Goal: Task Accomplishment & Management: Complete application form

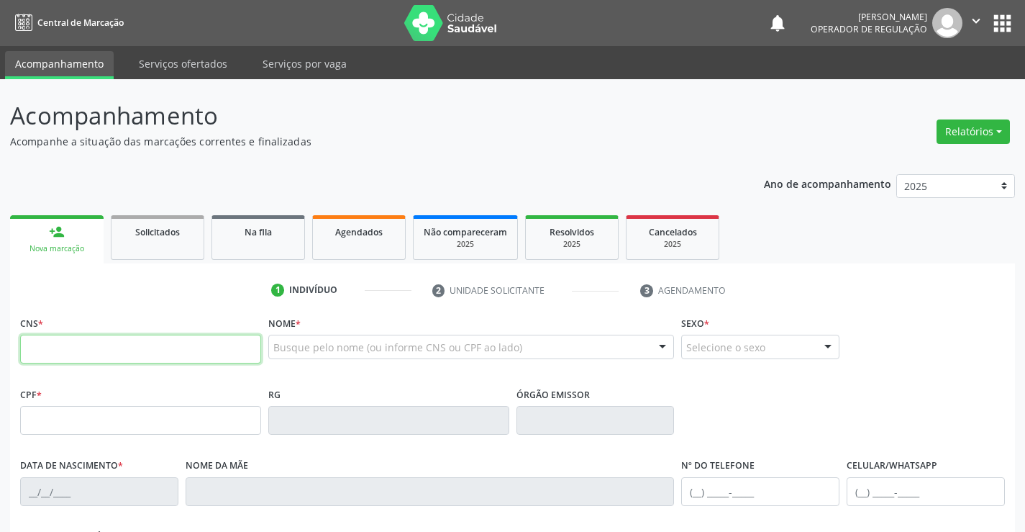
click at [110, 339] on input "text" at bounding box center [140, 348] width 241 height 29
click at [133, 352] on input "text" at bounding box center [140, 348] width 241 height 29
type input "702 8071 4870 3461"
type input "29[DATE]"
type input "[PHONE_NUMBER]"
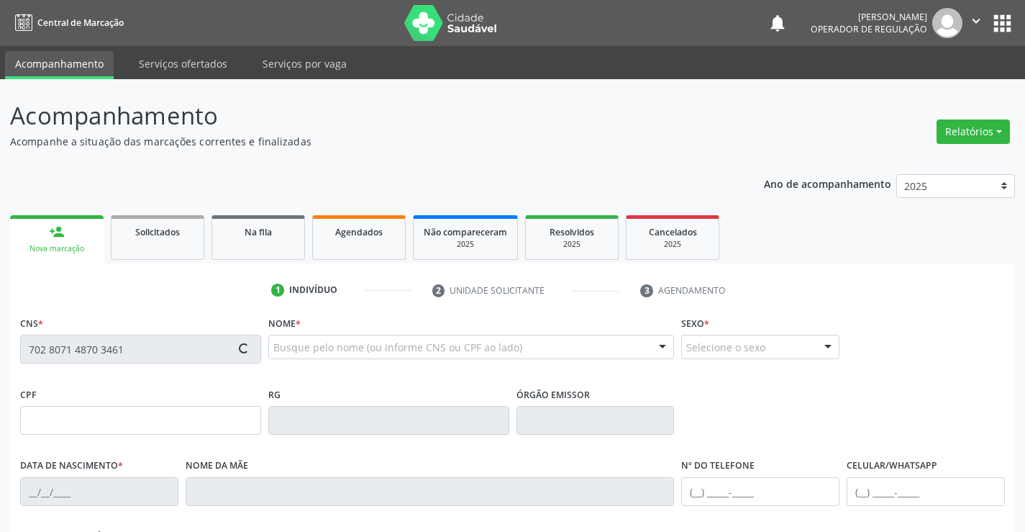
type input "[PHONE_NUMBER]"
type input "S/N"
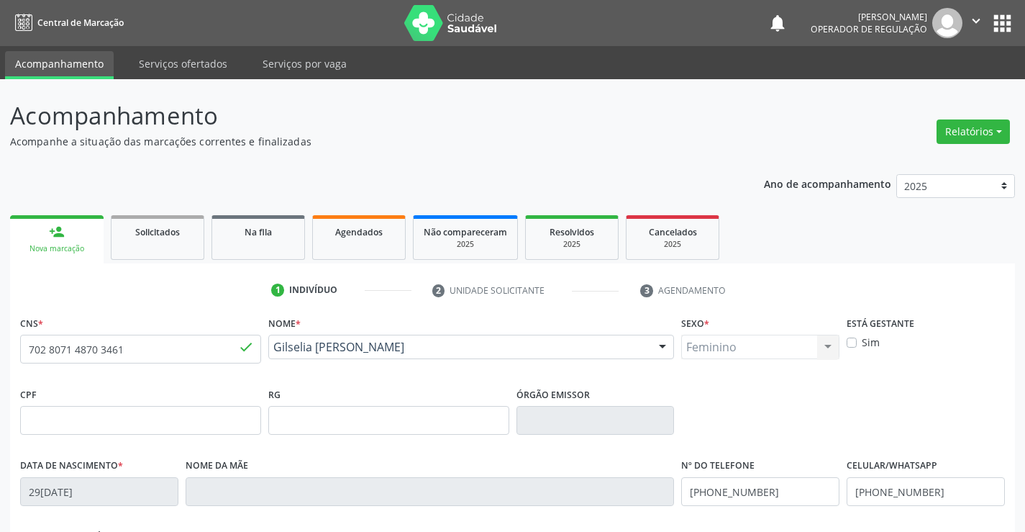
scroll to position [248, 0]
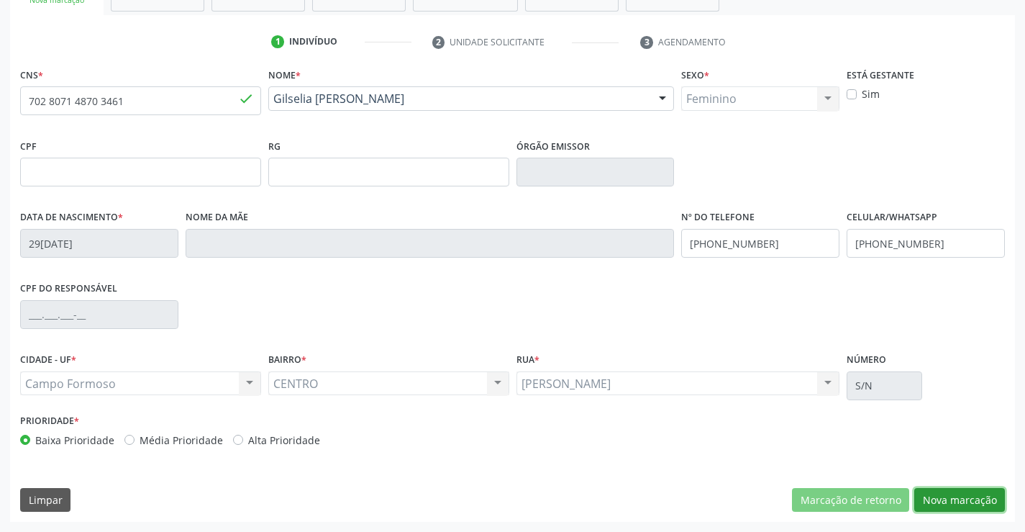
click at [965, 495] on button "Nova marcação" at bounding box center [959, 500] width 91 height 24
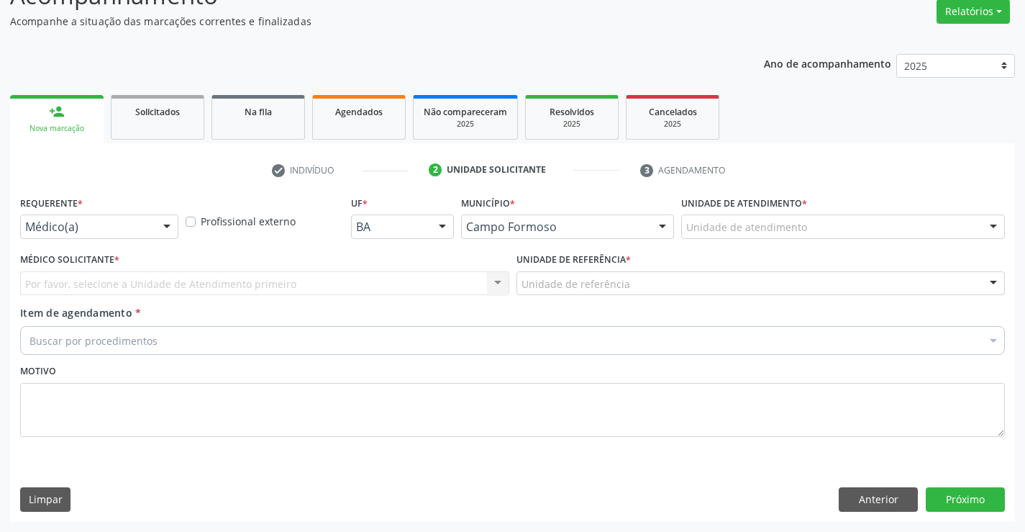
scroll to position [120, 0]
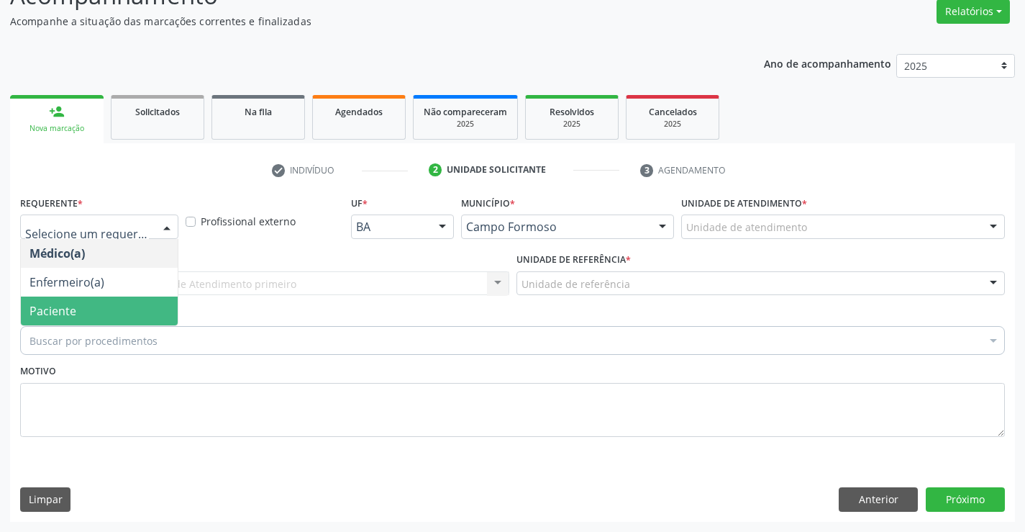
click at [47, 312] on span "Paciente" at bounding box center [52, 311] width 47 height 16
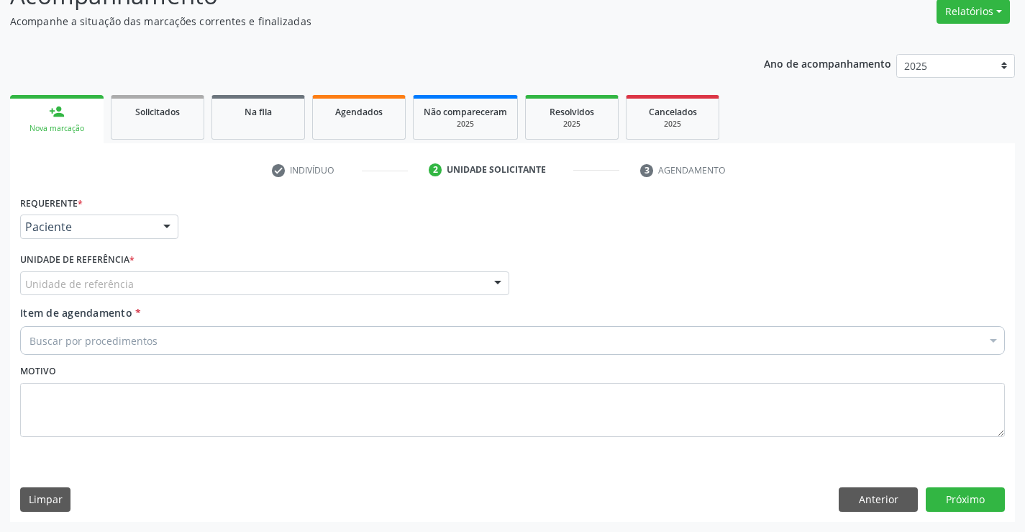
click at [423, 272] on div "Unidade de referência" at bounding box center [264, 283] width 489 height 24
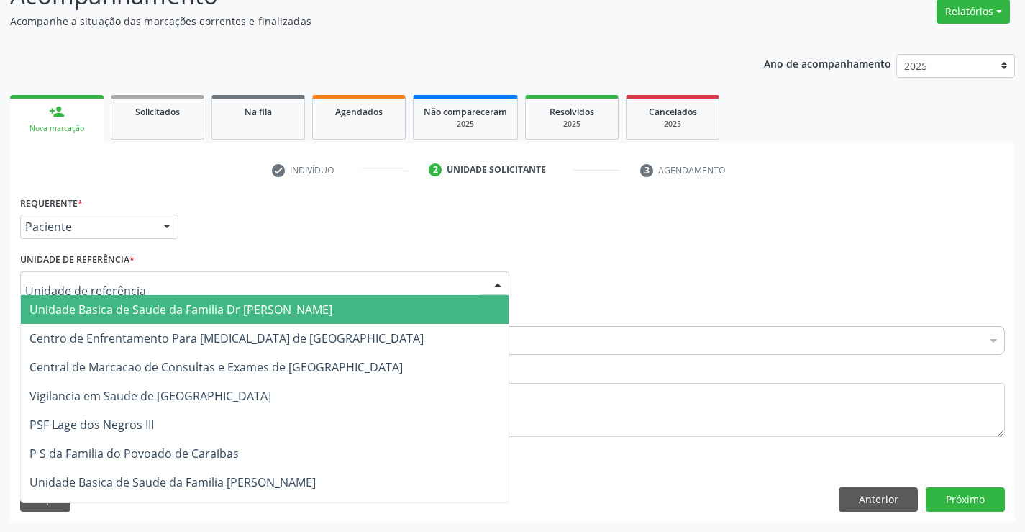
click at [160, 301] on span "Unidade Basica de Saude da Familia Dr [PERSON_NAME]" at bounding box center [265, 309] width 488 height 29
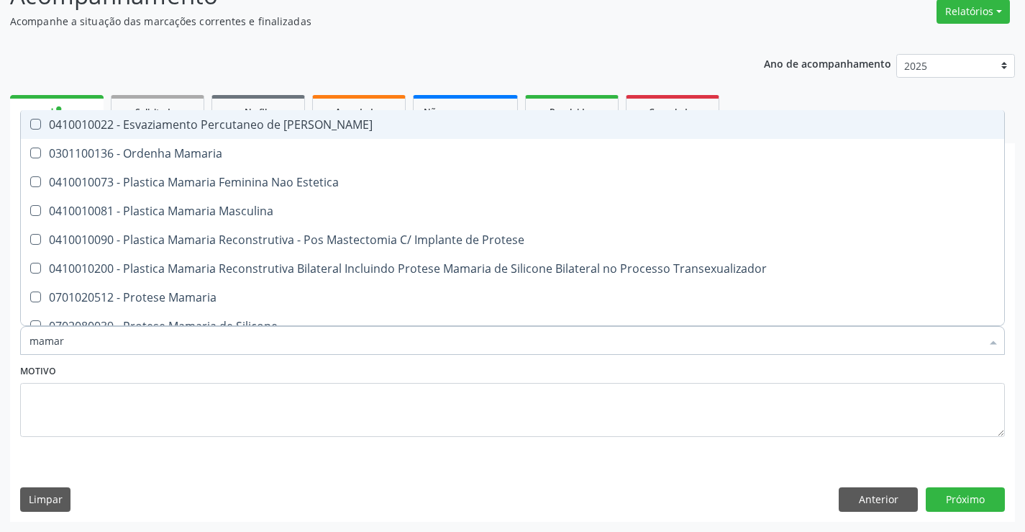
type input "mamari"
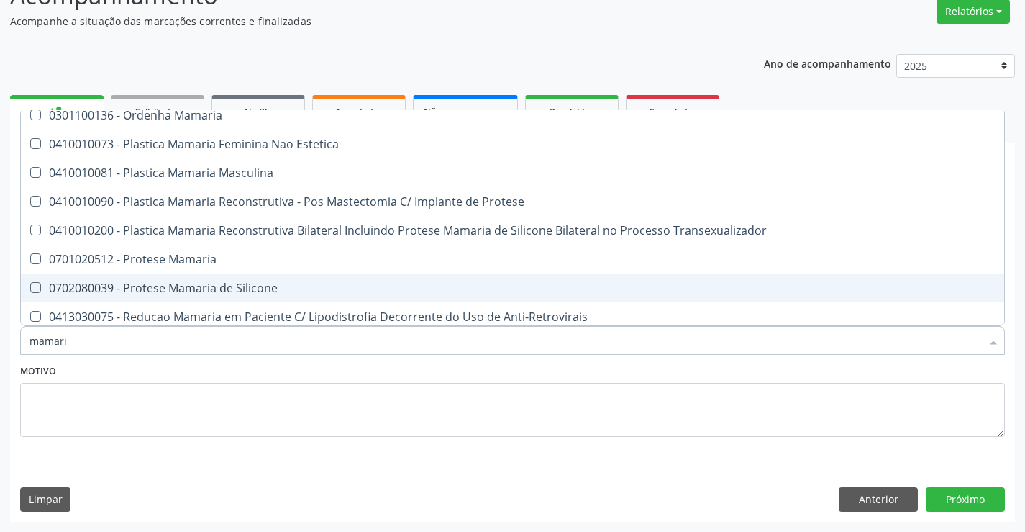
scroll to position [73, 0]
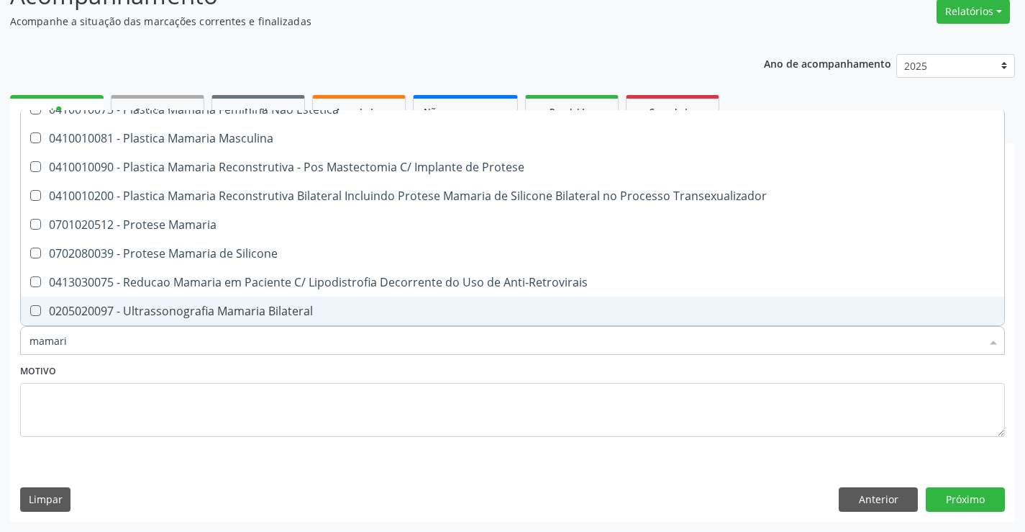
click at [157, 307] on div "0205020097 - Ultrassonografia Mamaria Bilateral" at bounding box center [512, 311] width 966 height 12
checkbox Bilateral "true"
click at [190, 393] on textarea at bounding box center [512, 410] width 985 height 55
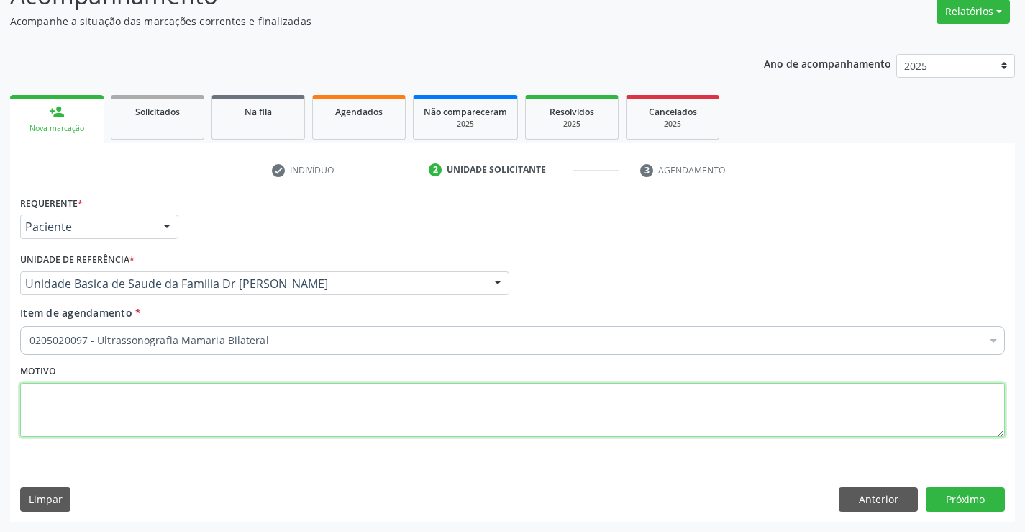
scroll to position [0, 0]
click at [968, 496] on button "Próximo" at bounding box center [965, 499] width 79 height 24
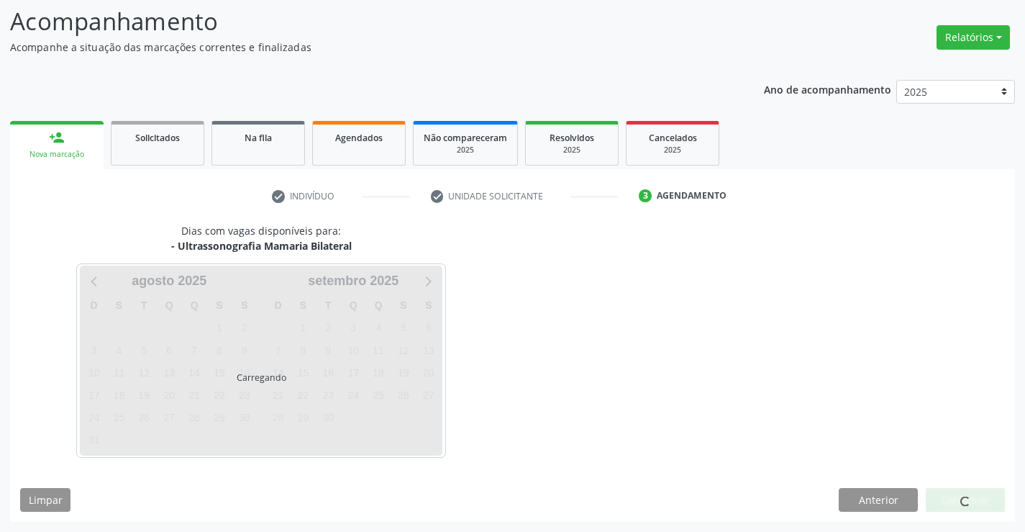
scroll to position [94, 0]
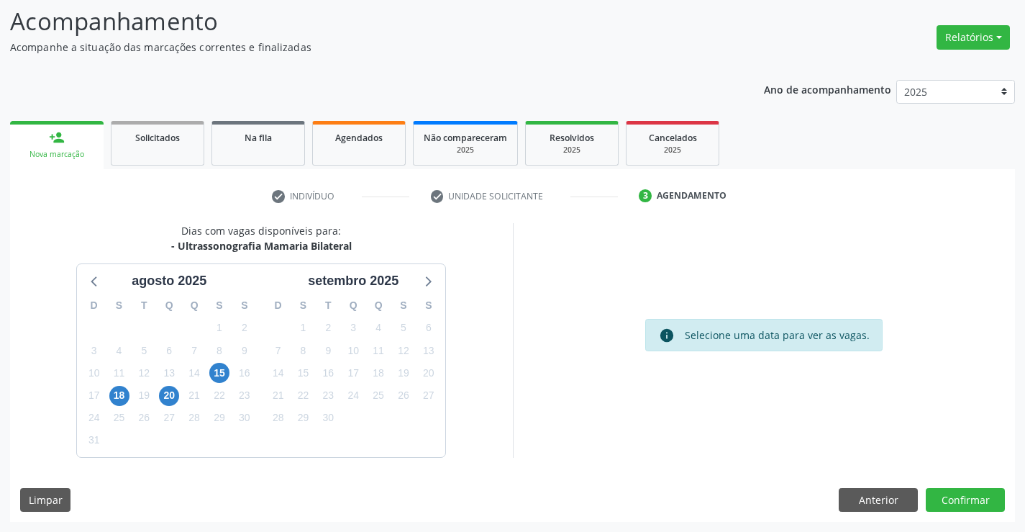
click at [957, 485] on div "Dias com vagas disponíveis para: - Ultrassonografia Mamaria Bilateral [DATE] D …" at bounding box center [512, 372] width 1005 height 299
click at [957, 505] on button "Confirmar" at bounding box center [965, 500] width 79 height 24
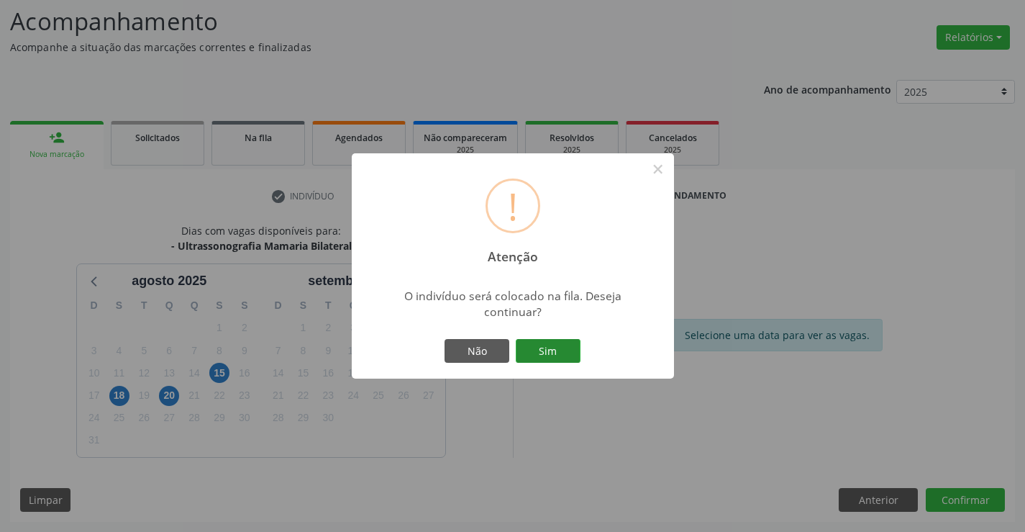
click at [560, 345] on button "Sim" at bounding box center [548, 351] width 65 height 24
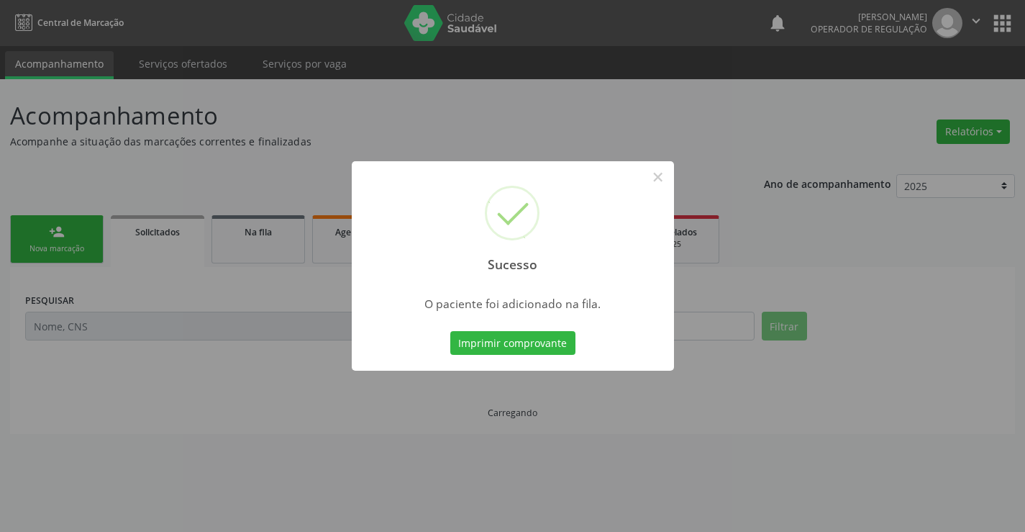
scroll to position [0, 0]
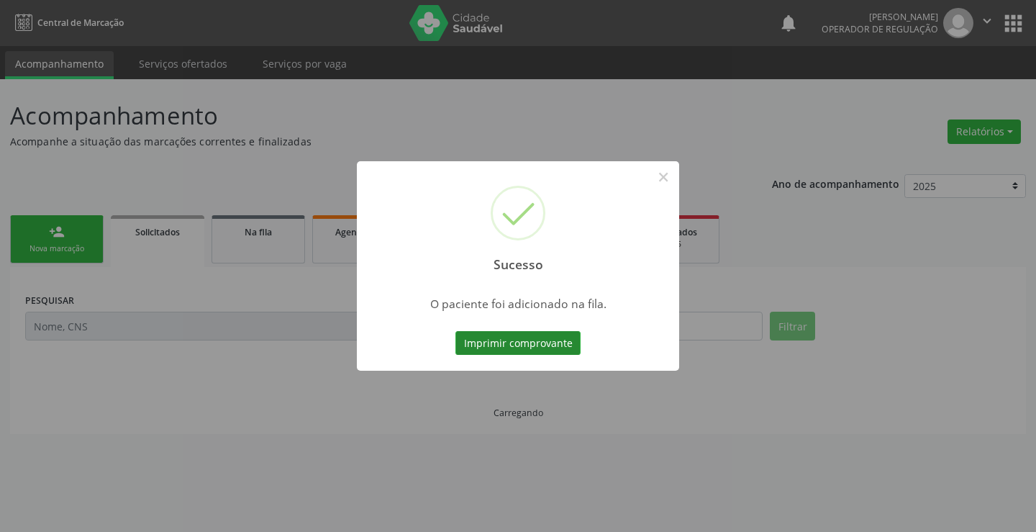
click at [542, 345] on button "Imprimir comprovante" at bounding box center [517, 343] width 125 height 24
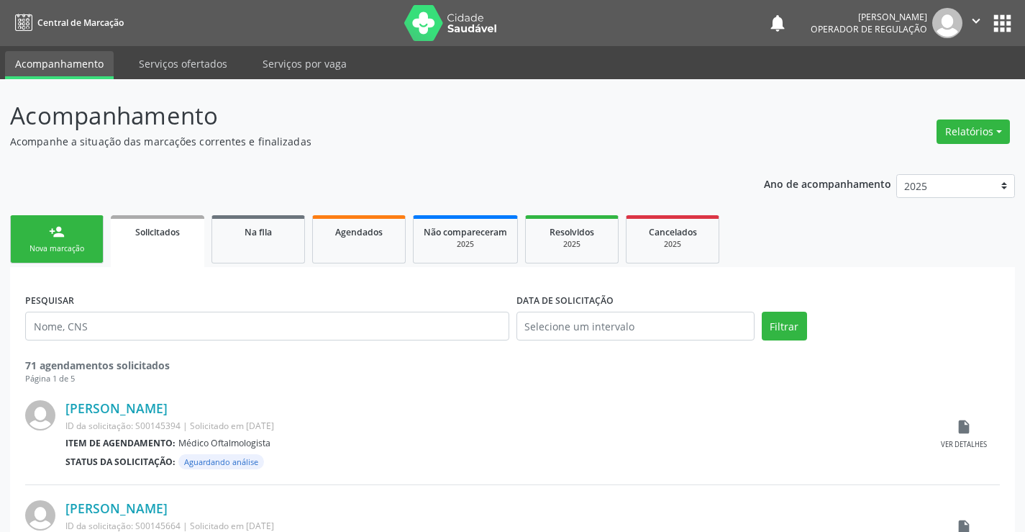
click at [70, 241] on link "person_add Nova marcação" at bounding box center [57, 239] width 94 height 48
drag, startPoint x: 70, startPoint y: 241, endPoint x: 89, endPoint y: 199, distance: 46.4
click at [71, 240] on link "person_add Nova marcação" at bounding box center [57, 239] width 94 height 48
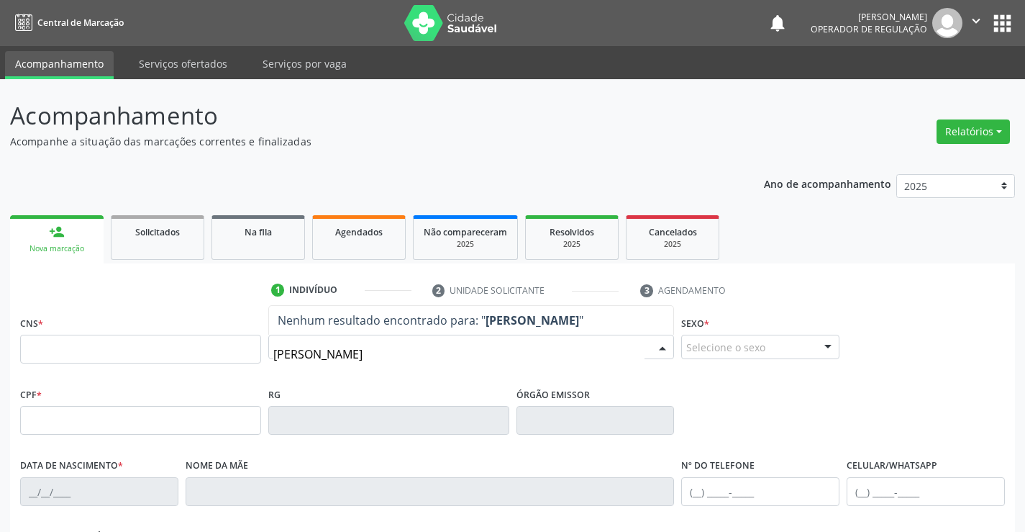
click at [309, 356] on input "[PERSON_NAME]" at bounding box center [459, 354] width 372 height 29
type input "[PERSON_NAME]"
click at [362, 360] on input "[PERSON_NAME]" at bounding box center [459, 354] width 372 height 29
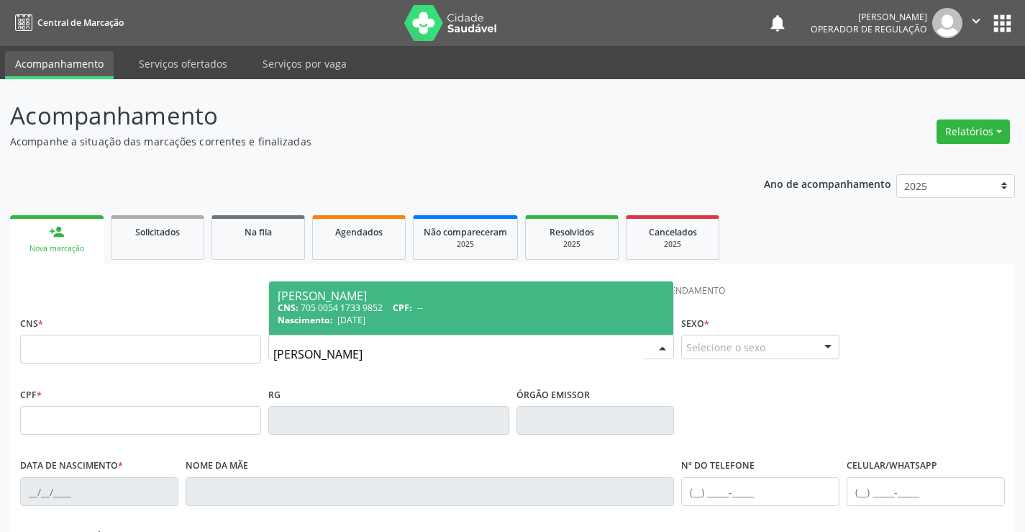
click at [404, 306] on span "CPF:" at bounding box center [402, 307] width 19 height 12
type input "705 0054 1733 9852"
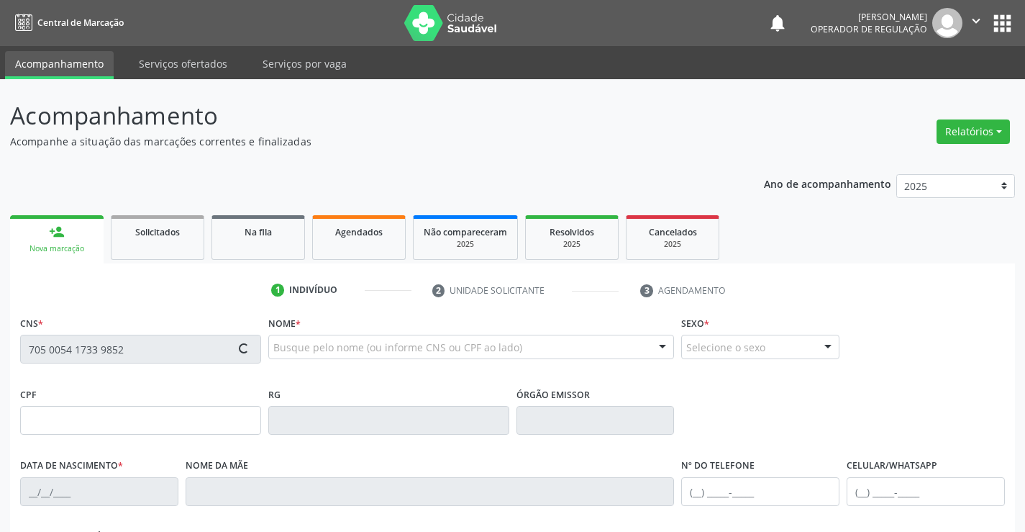
type input "1412279232"
type input "[DATE]"
type input "[PHONE_NUMBER]"
type input "026.013.595-01"
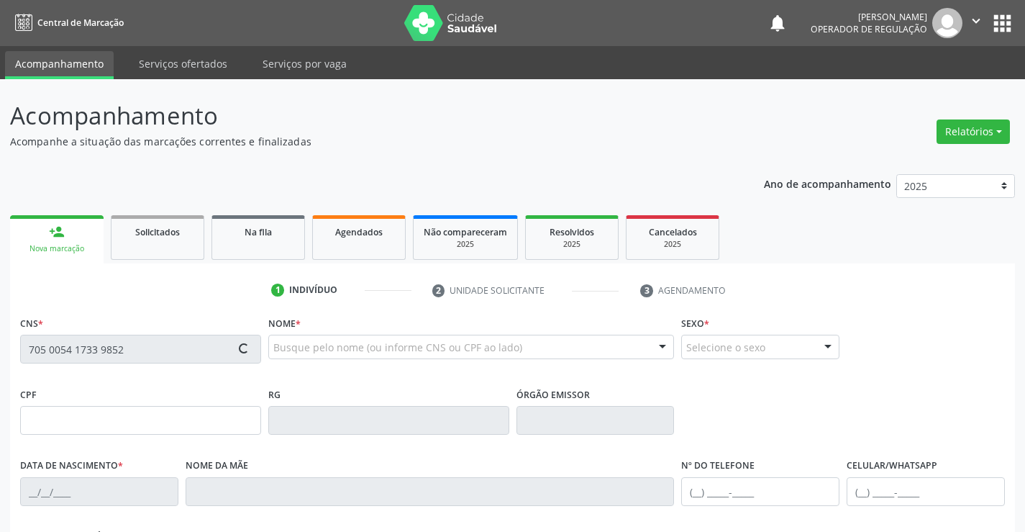
type input "16"
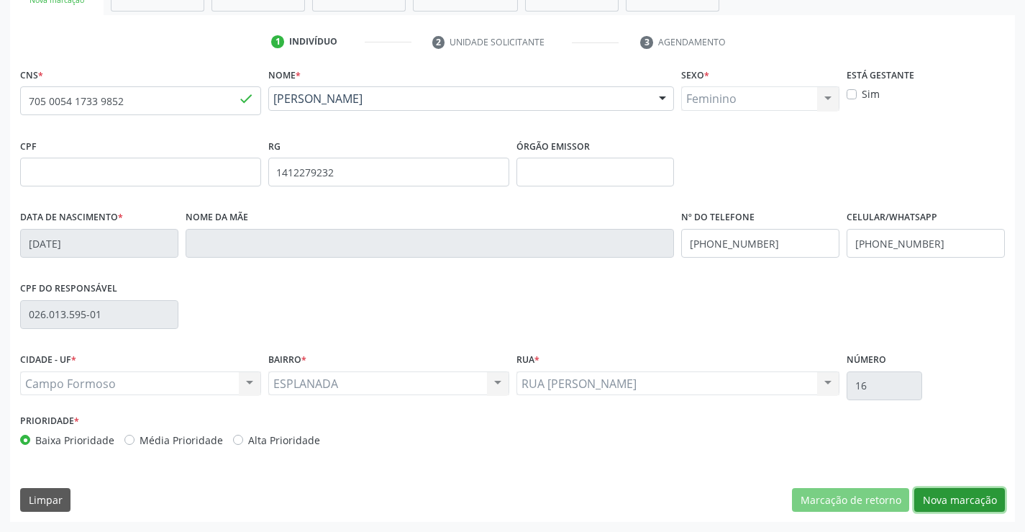
click at [960, 491] on button "Nova marcação" at bounding box center [959, 500] width 91 height 24
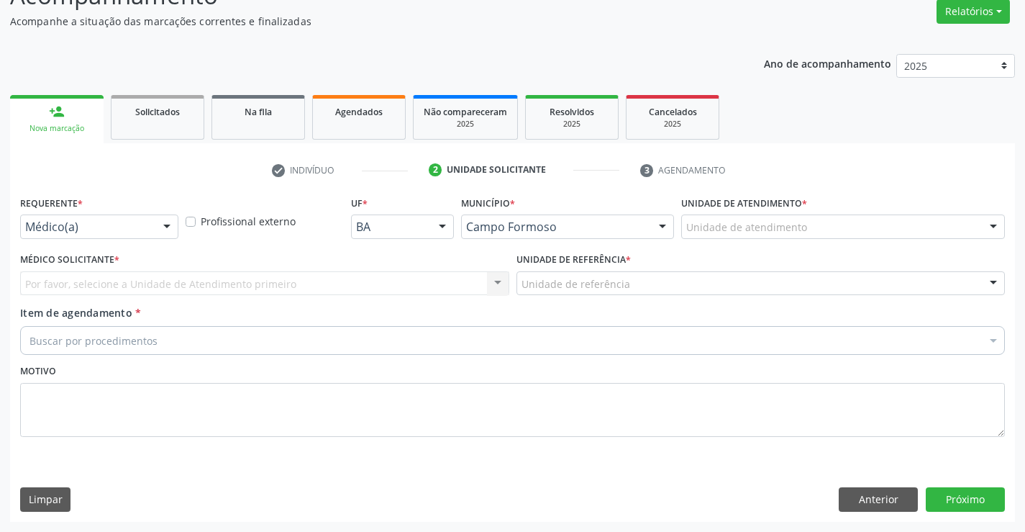
scroll to position [120, 0]
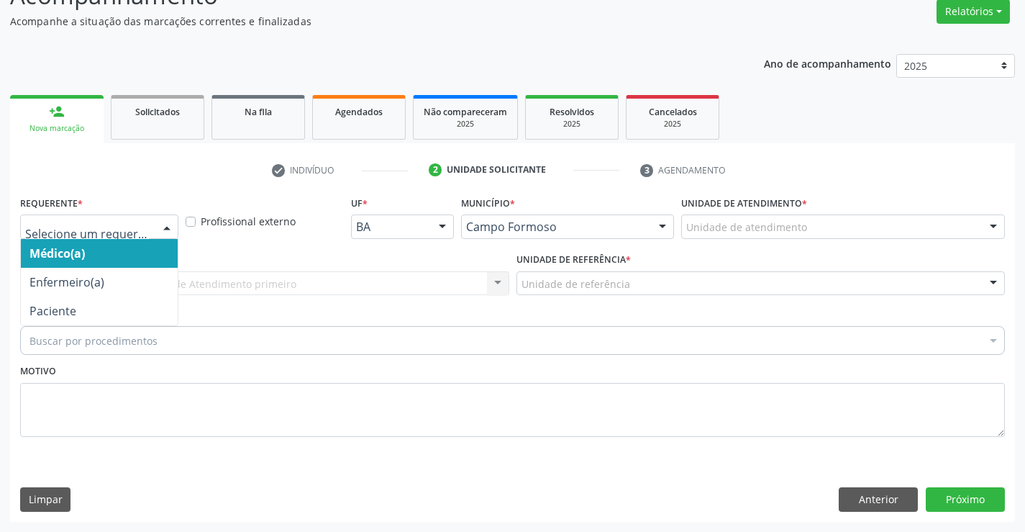
click at [160, 222] on div at bounding box center [167, 227] width 22 height 24
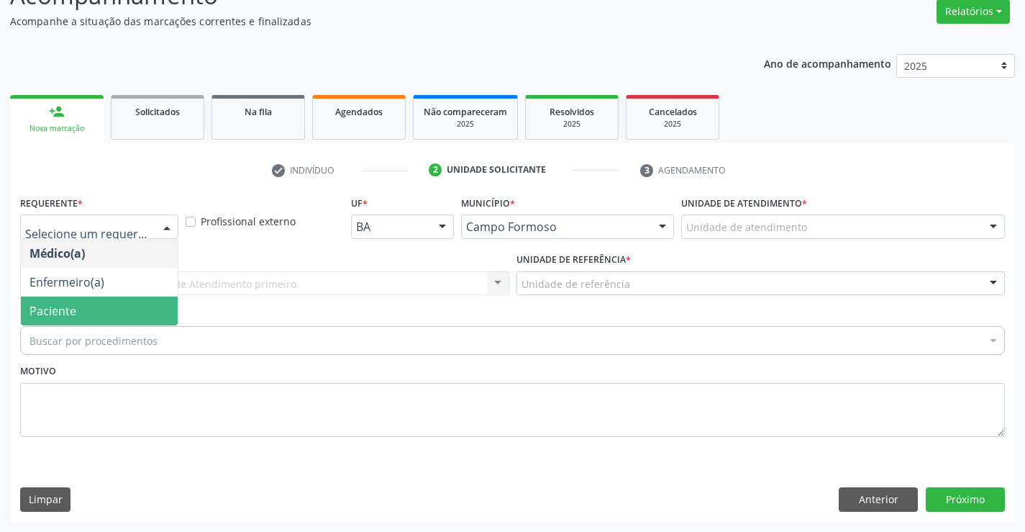
click at [71, 308] on span "Paciente" at bounding box center [52, 311] width 47 height 16
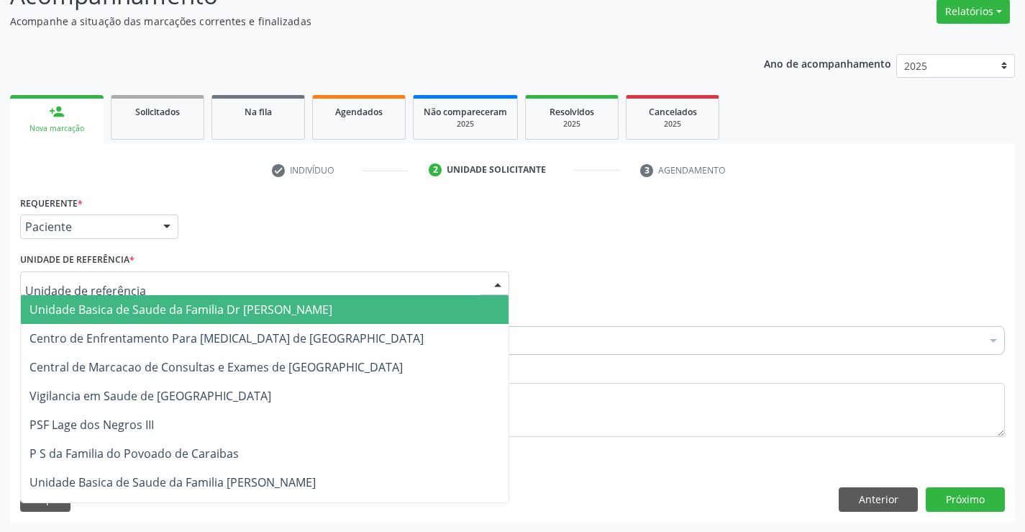
click at [323, 290] on div at bounding box center [264, 283] width 489 height 24
click at [202, 311] on span "Unidade Basica de Saude da Familia Dr [PERSON_NAME]" at bounding box center [180, 309] width 303 height 16
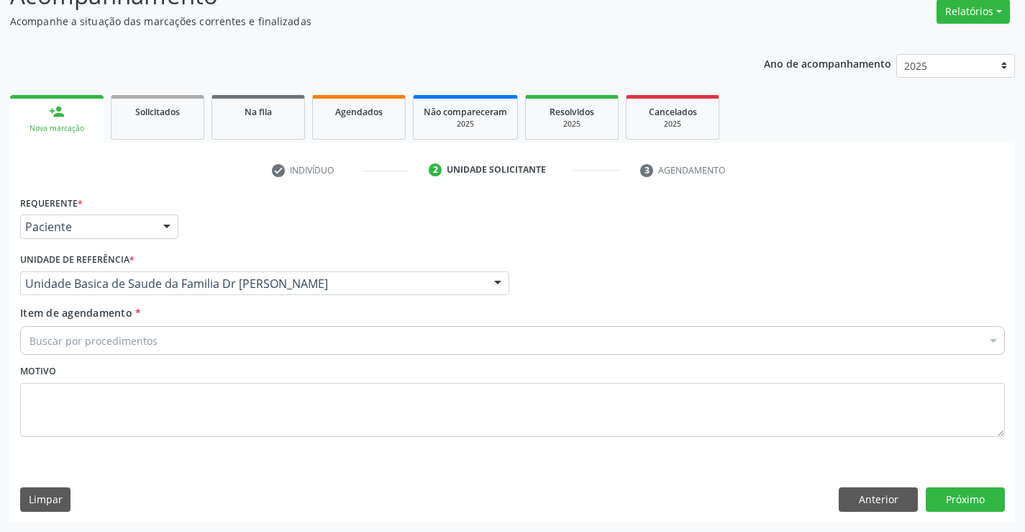
click at [296, 337] on div "Buscar por procedimentos" at bounding box center [512, 340] width 985 height 29
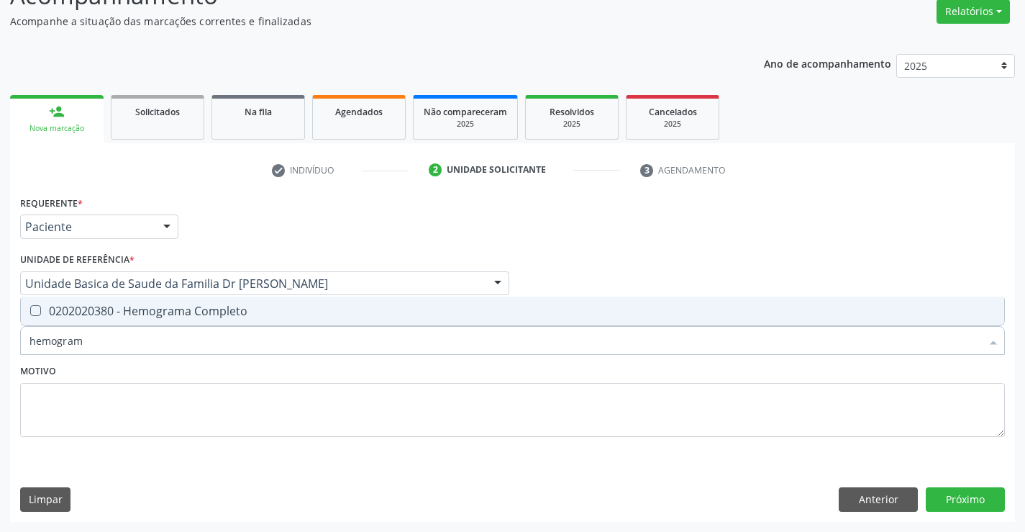
type input "hemograma"
click at [189, 301] on span "0202020380 - Hemograma Completo" at bounding box center [512, 310] width 983 height 29
checkbox Completo "true"
click at [341, 411] on textarea at bounding box center [512, 410] width 985 height 55
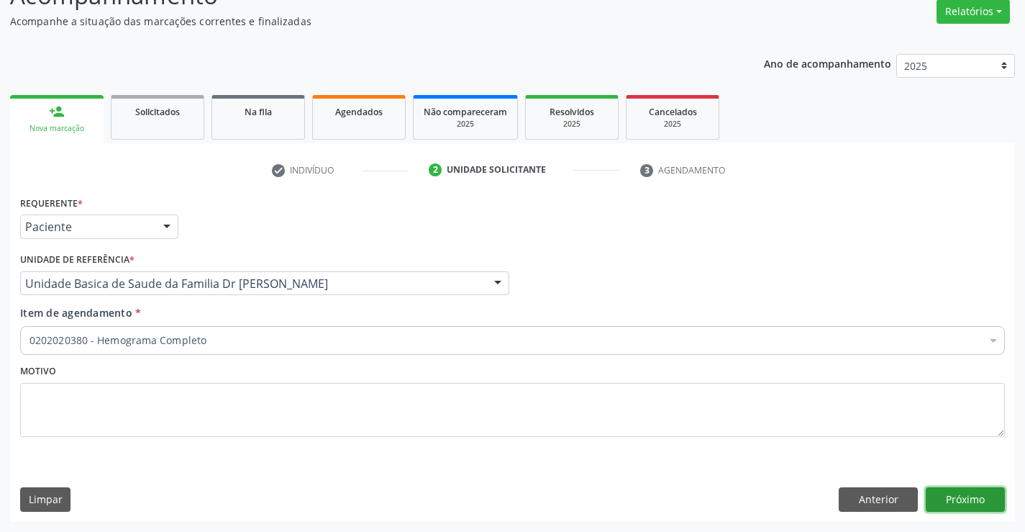
click at [970, 504] on button "Próximo" at bounding box center [965, 499] width 79 height 24
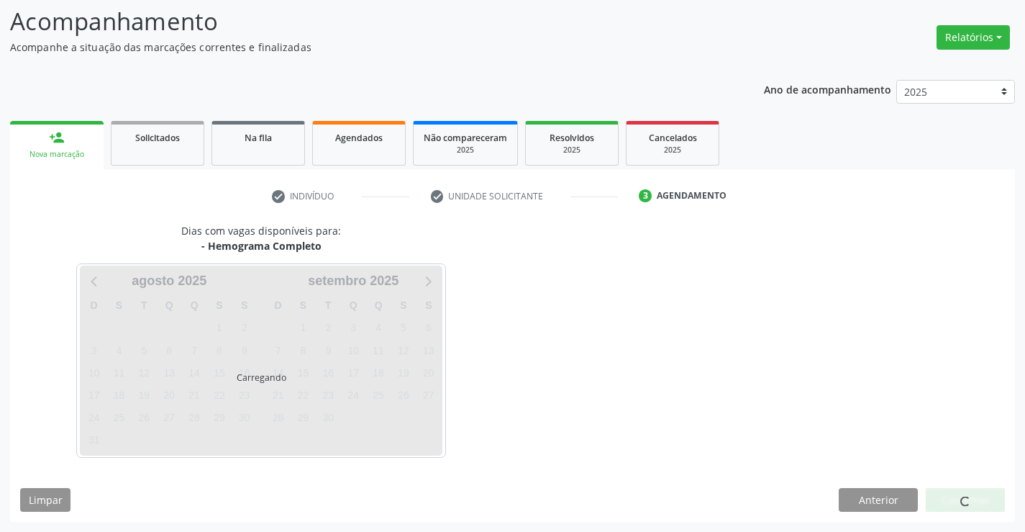
scroll to position [94, 0]
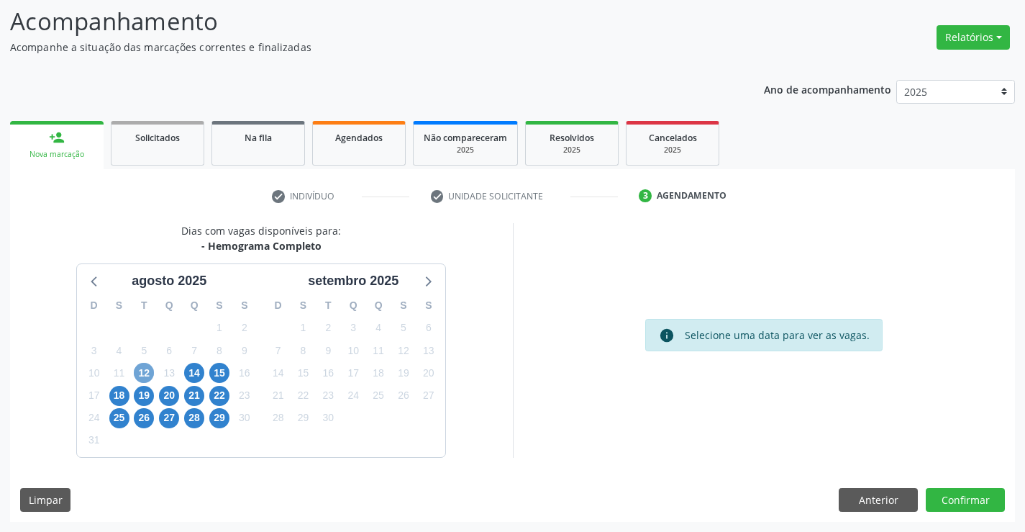
click at [150, 369] on span "12" at bounding box center [144, 373] width 20 height 20
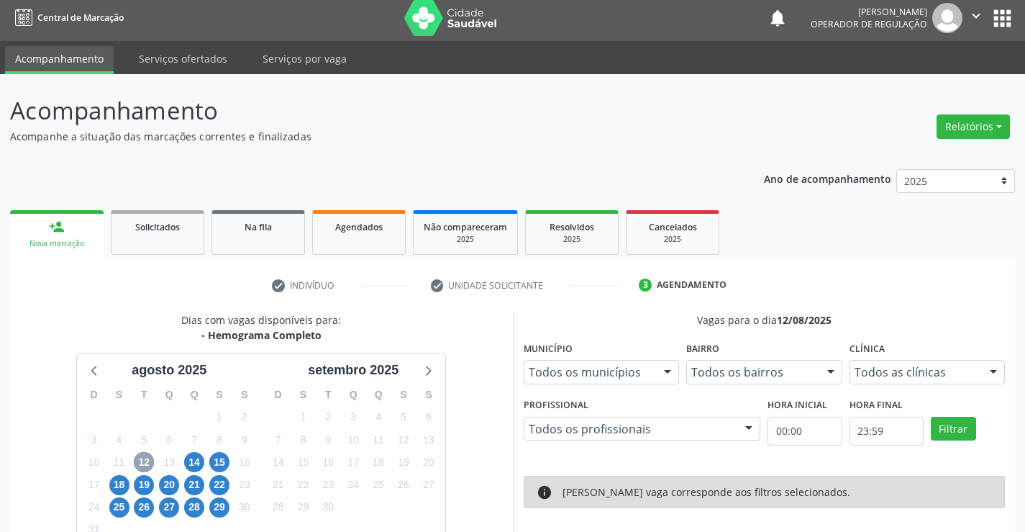
scroll to position [0, 0]
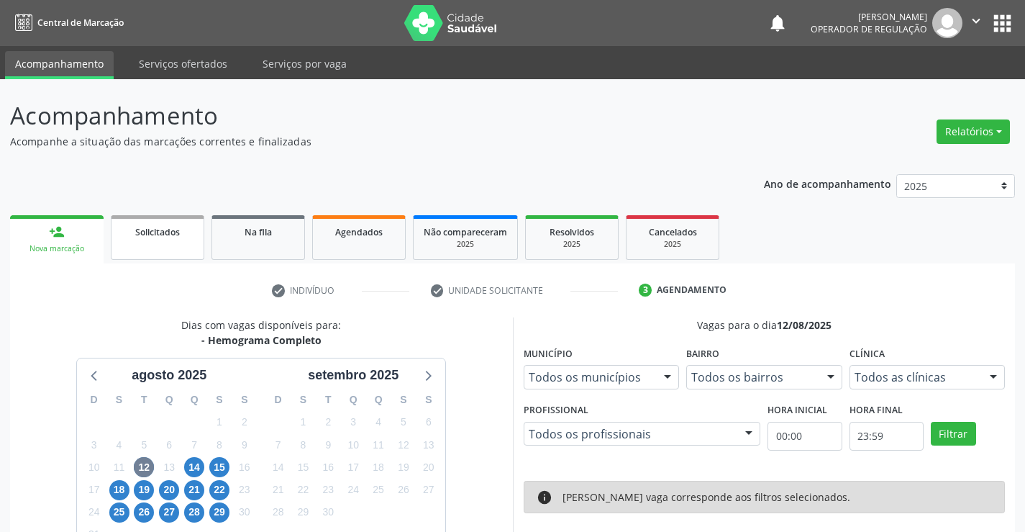
click at [170, 245] on link "Solicitados" at bounding box center [158, 237] width 94 height 45
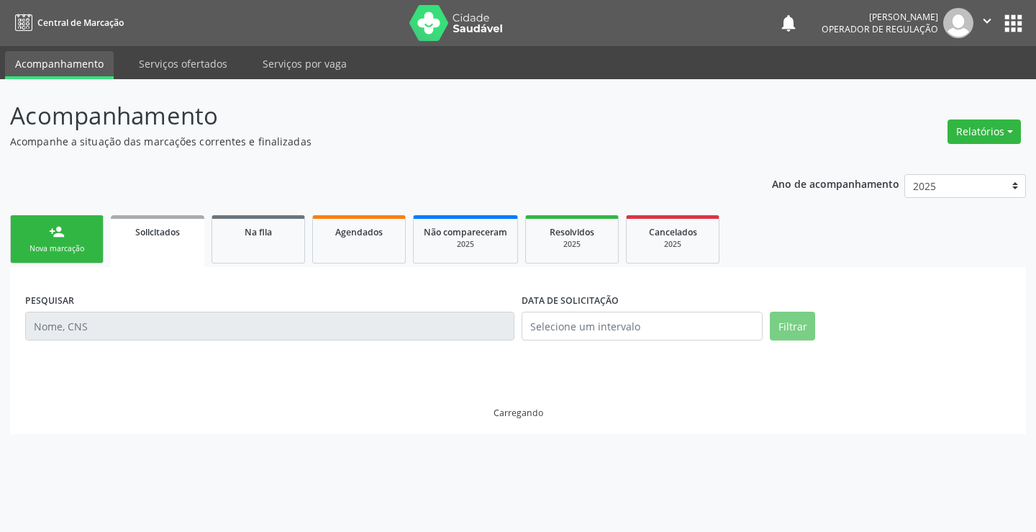
click at [58, 241] on link "person_add Nova marcação" at bounding box center [57, 239] width 94 height 48
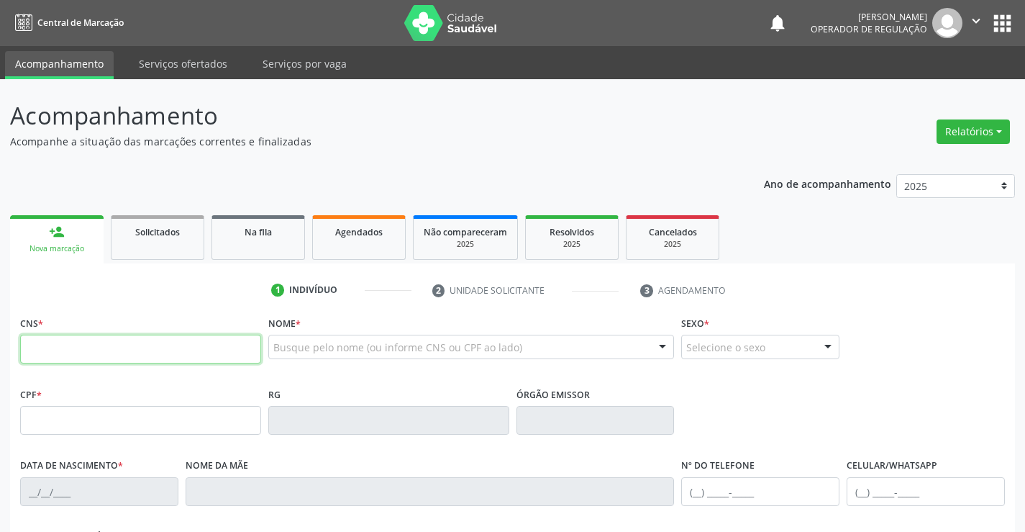
click at [134, 349] on input "text" at bounding box center [140, 348] width 241 height 29
type input "706 0028 3226 4844"
type input "[DATE]"
type input "S/N"
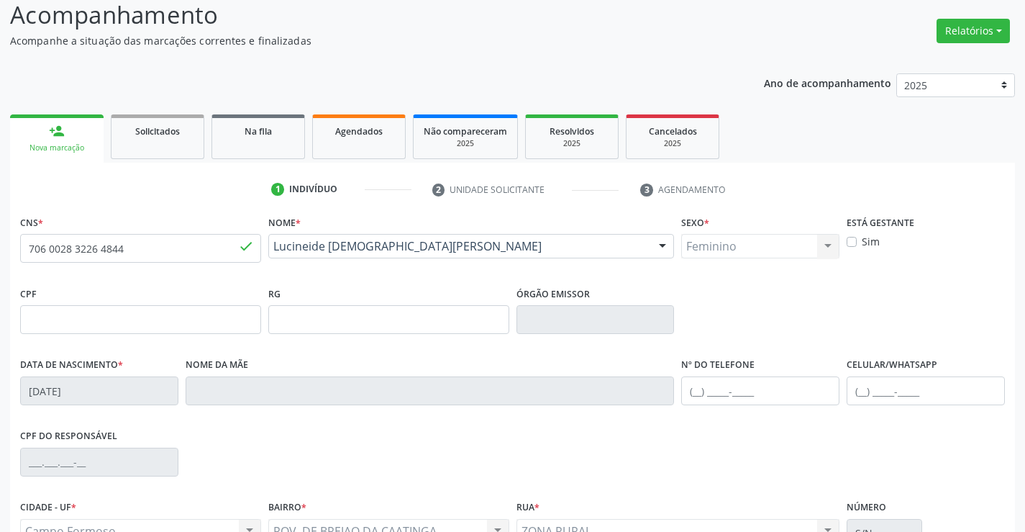
scroll to position [248, 0]
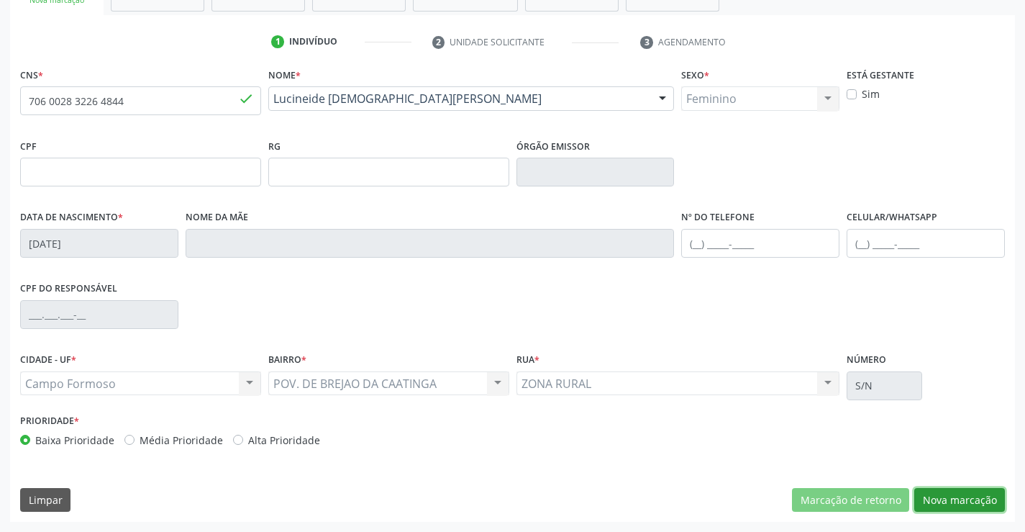
click at [957, 500] on button "Nova marcação" at bounding box center [959, 500] width 91 height 24
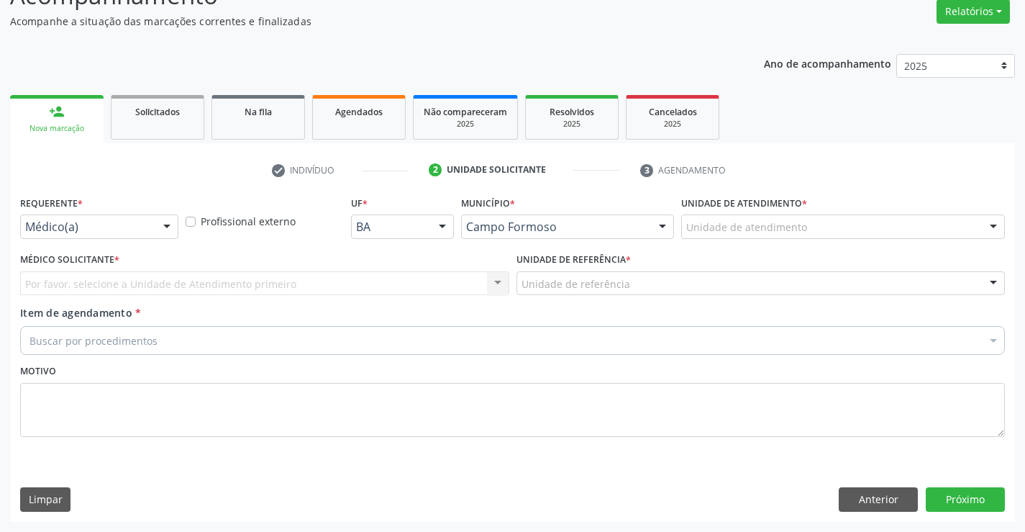
scroll to position [120, 0]
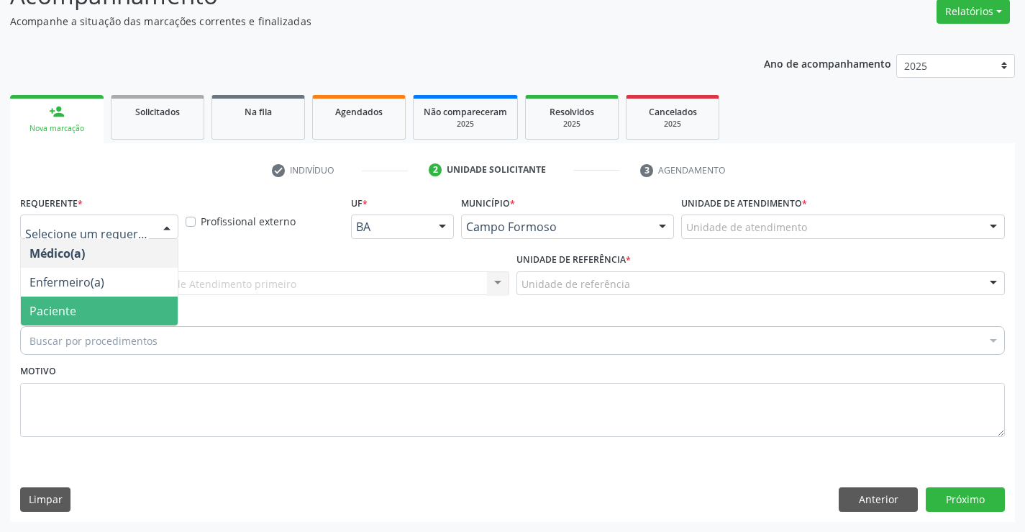
click at [99, 306] on span "Paciente" at bounding box center [99, 310] width 157 height 29
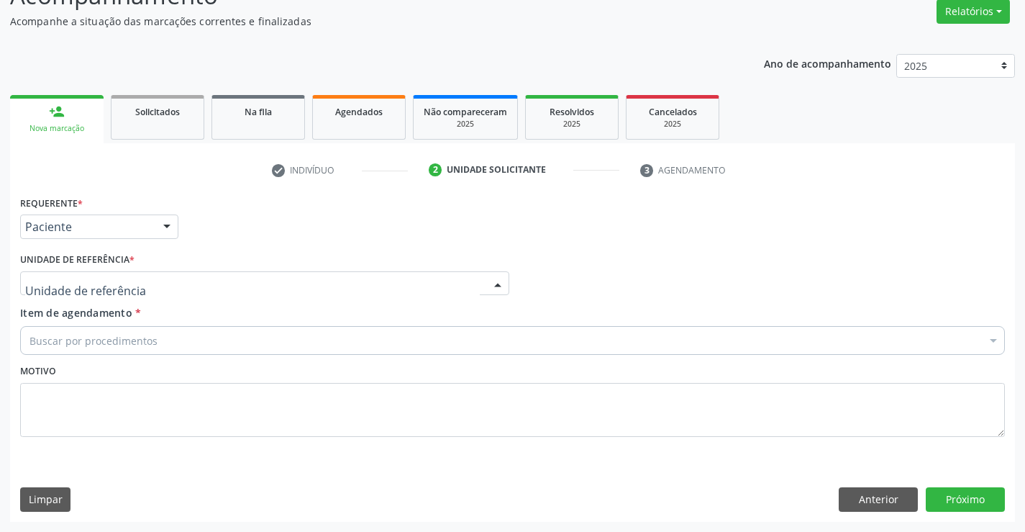
click at [257, 271] on div at bounding box center [264, 283] width 489 height 24
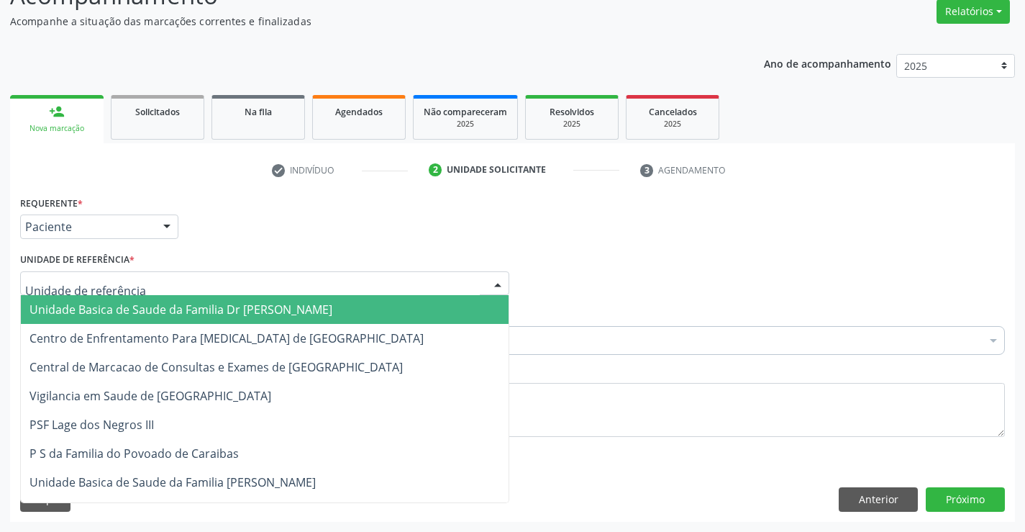
click at [200, 306] on span "Unidade Basica de Saude da Familia Dr [PERSON_NAME]" at bounding box center [180, 309] width 303 height 16
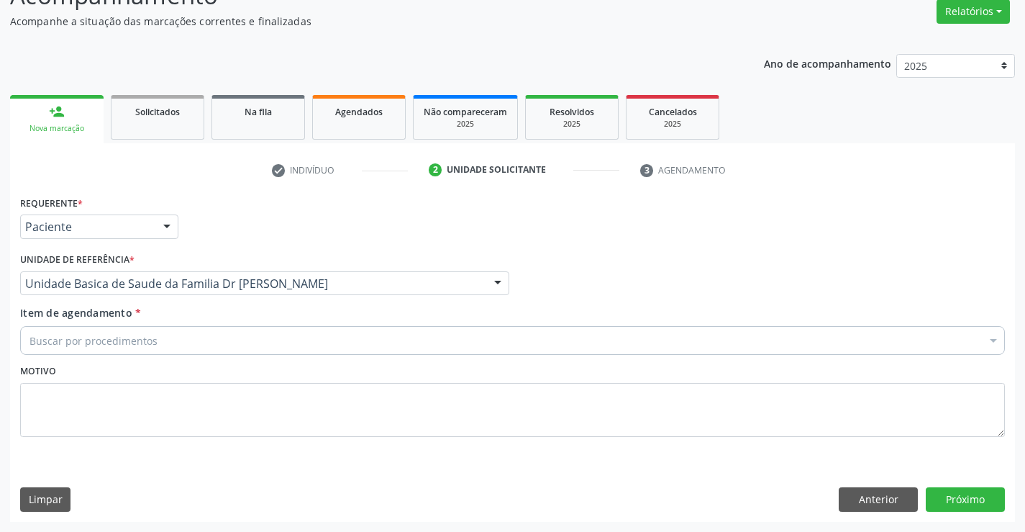
click at [180, 345] on div "Buscar por procedimentos" at bounding box center [512, 340] width 985 height 29
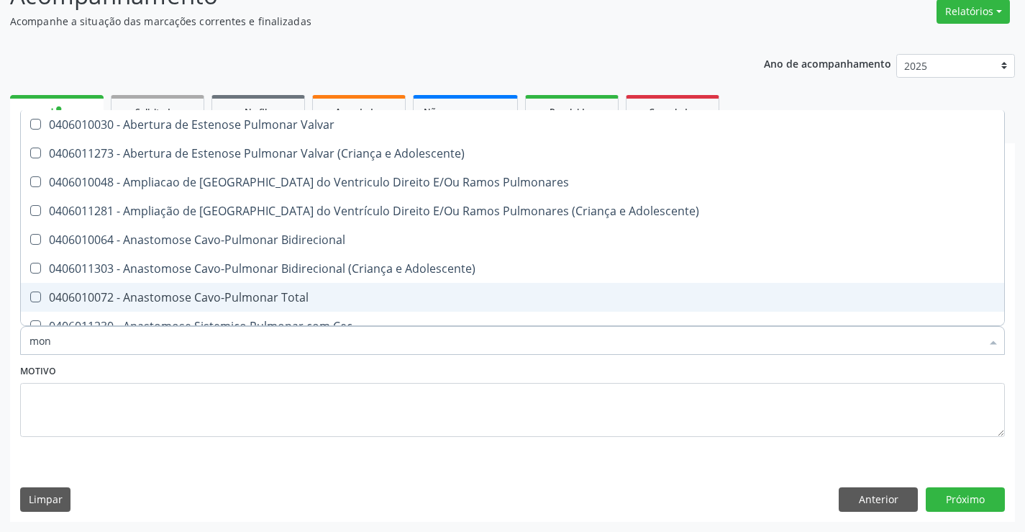
type input "moni"
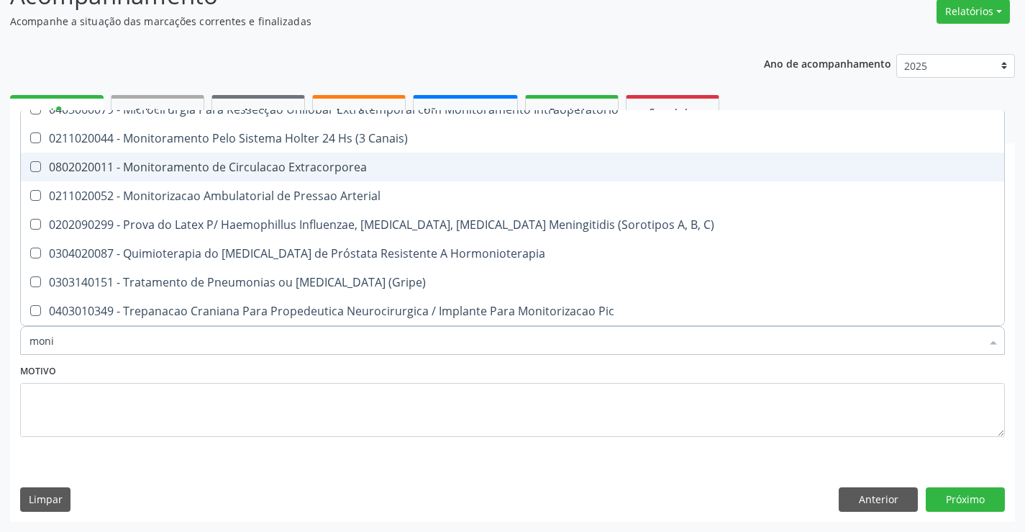
scroll to position [745, 0]
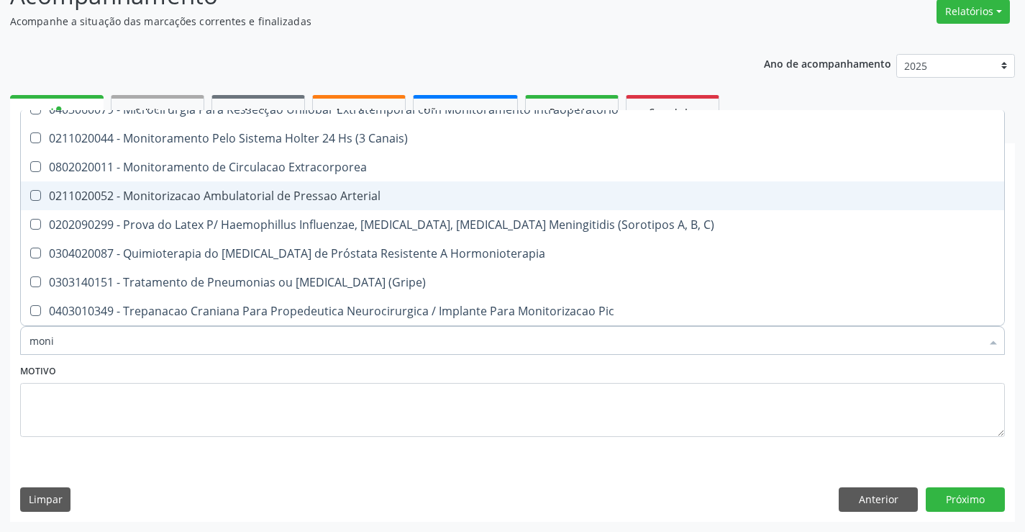
click at [294, 190] on div "0211020052 - Monitorizacao Ambulatorial de Pressao Arterial" at bounding box center [517, 196] width 977 height 12
checkbox Arterial "true"
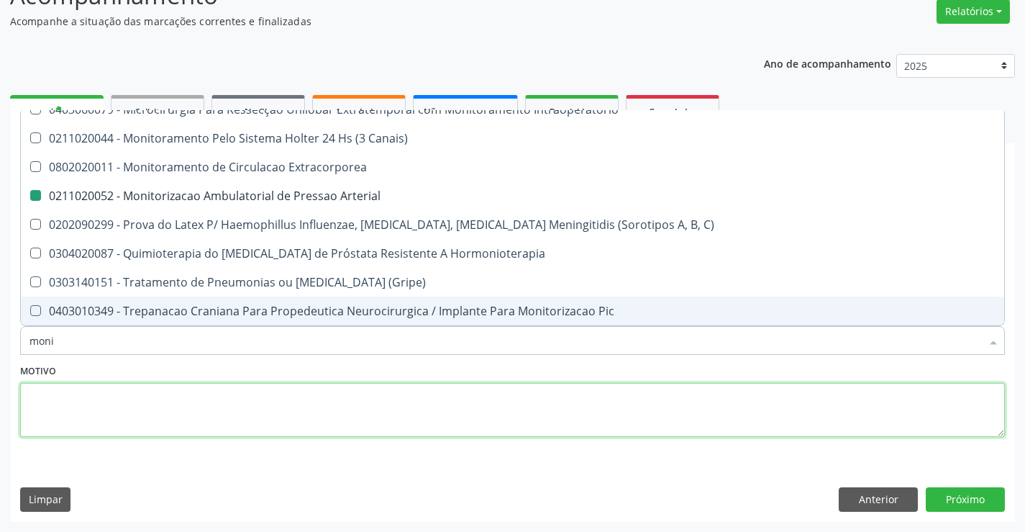
click at [466, 404] on textarea at bounding box center [512, 410] width 985 height 55
checkbox Amonia "true"
checkbox Arterial "false"
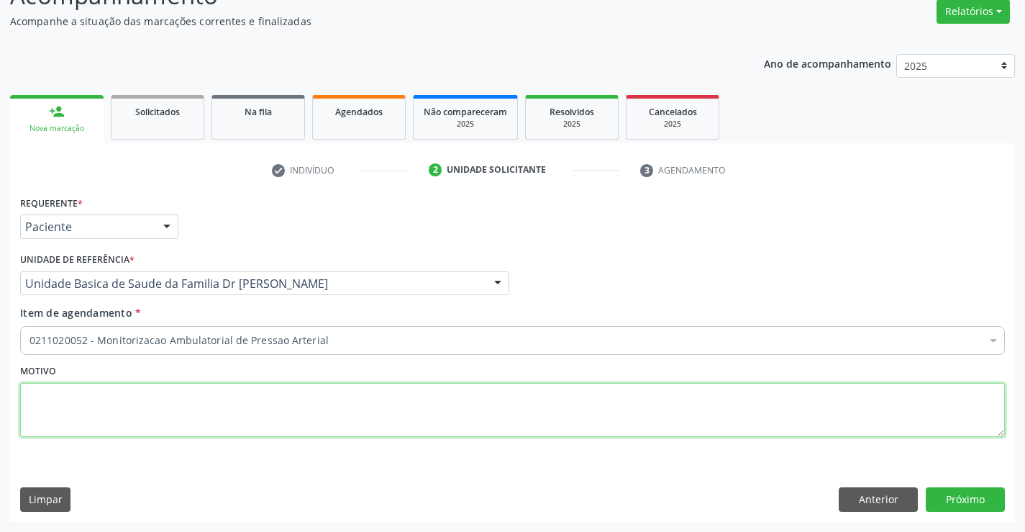
scroll to position [0, 0]
click at [985, 498] on button "Próximo" at bounding box center [965, 499] width 79 height 24
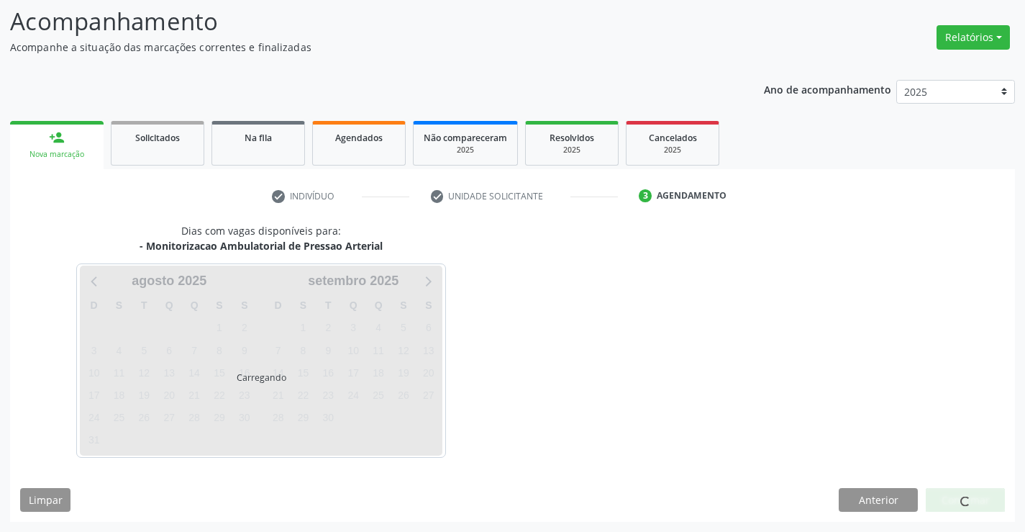
scroll to position [120, 0]
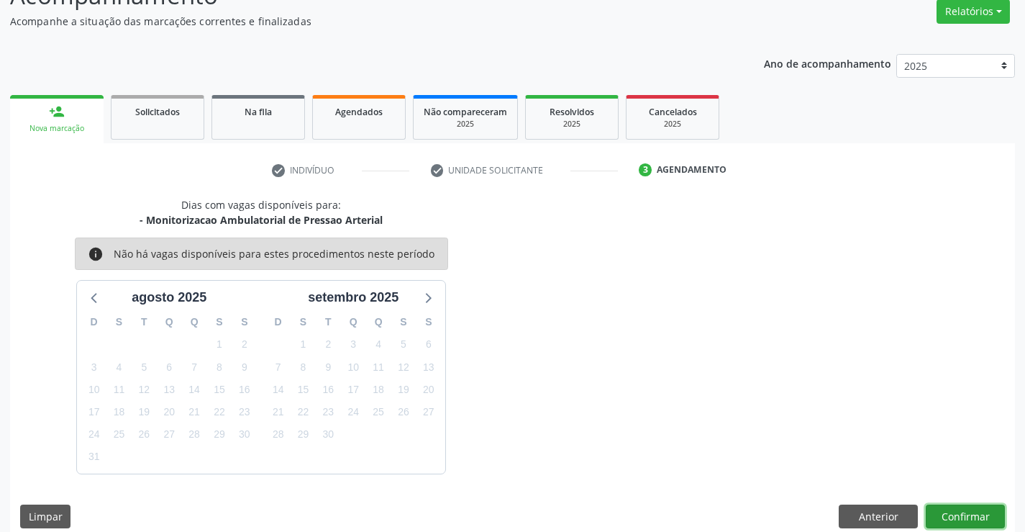
click at [971, 510] on button "Confirmar" at bounding box center [965, 516] width 79 height 24
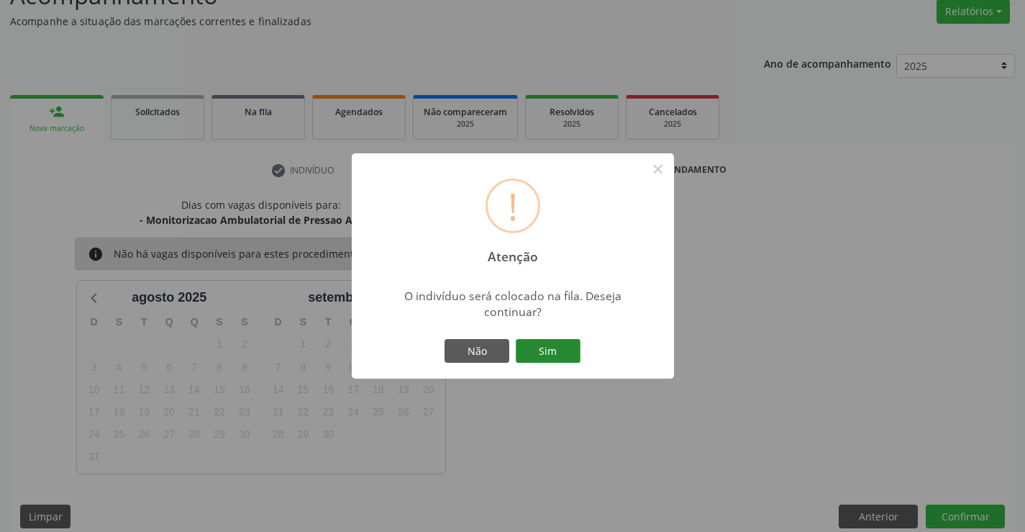
click at [552, 352] on button "Sim" at bounding box center [548, 351] width 65 height 24
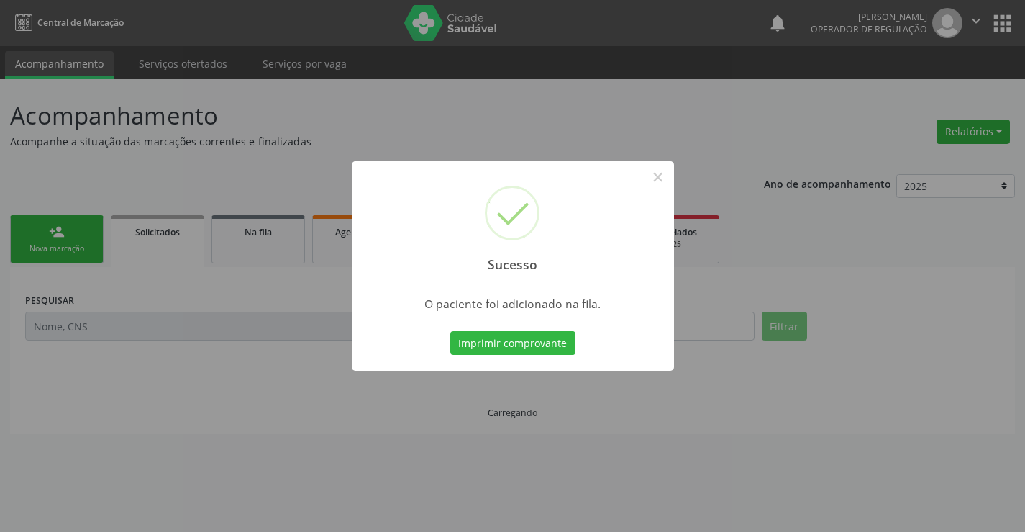
scroll to position [0, 0]
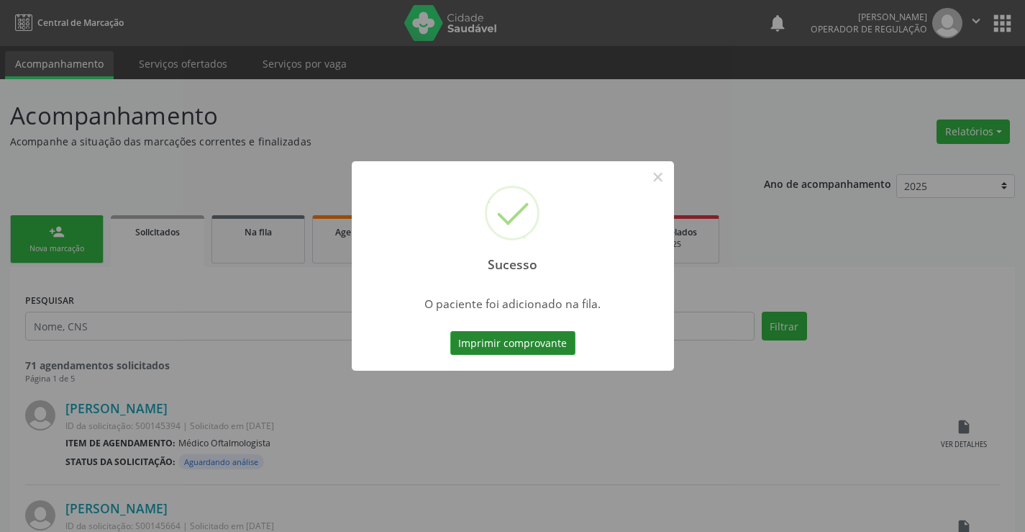
click at [509, 341] on button "Imprimir comprovante" at bounding box center [512, 343] width 125 height 24
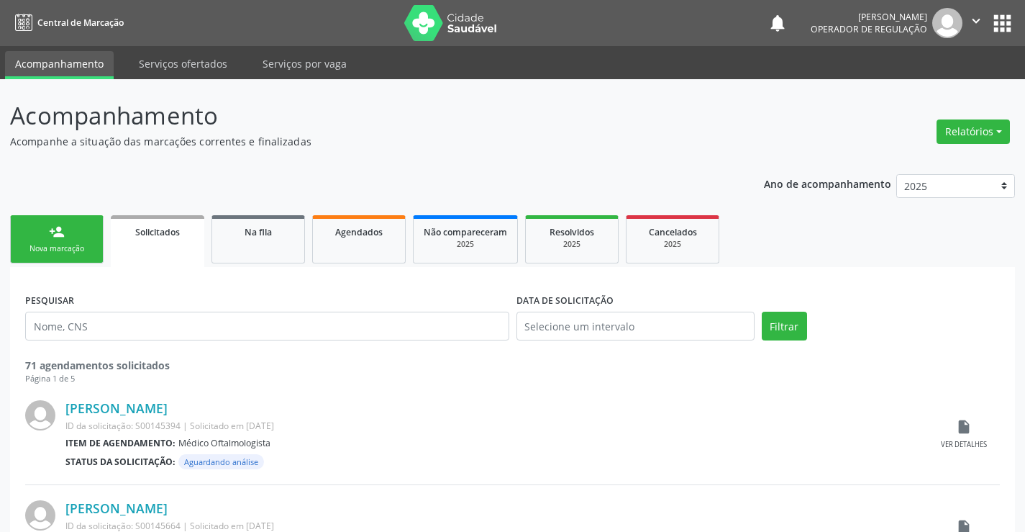
click at [76, 240] on link "person_add Nova marcação" at bounding box center [57, 239] width 94 height 48
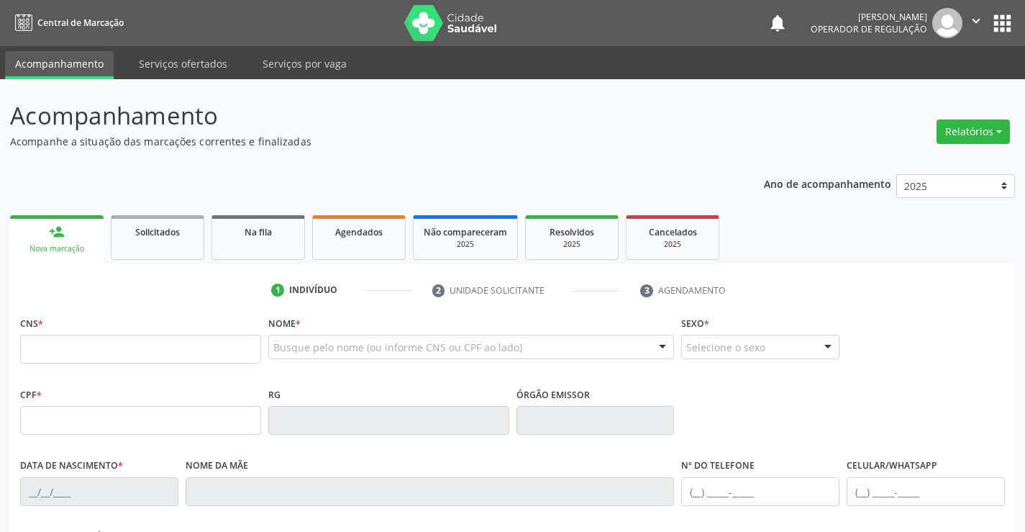
click at [76, 240] on link "person_add Nova marcação" at bounding box center [57, 239] width 94 height 48
click at [133, 350] on input "text" at bounding box center [140, 348] width 241 height 29
type input "706 3097 2504 3171"
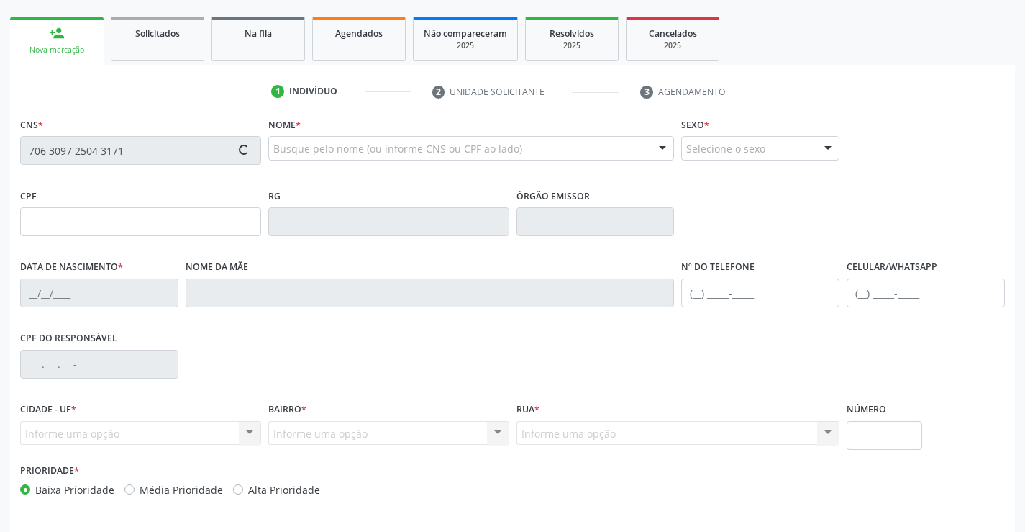
type input "0863983340"
type input "[DATE]"
type input "[PHONE_NUMBER]"
type input "957.773.505-34"
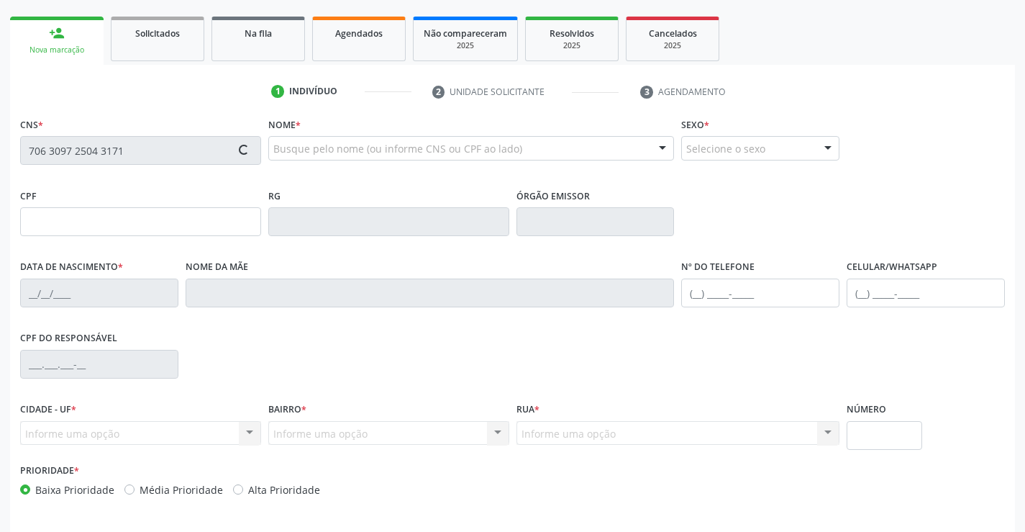
type input "S/N"
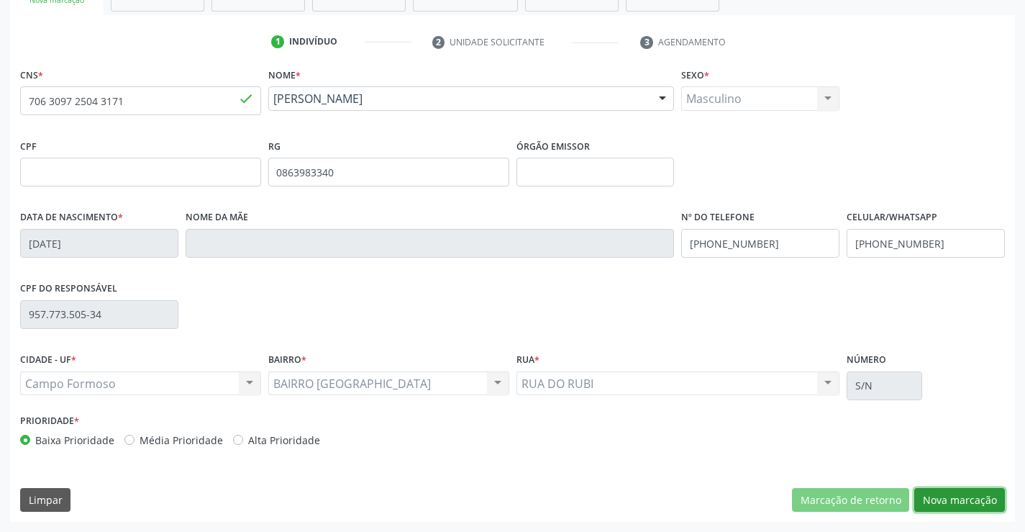
click at [982, 493] on button "Nova marcação" at bounding box center [959, 500] width 91 height 24
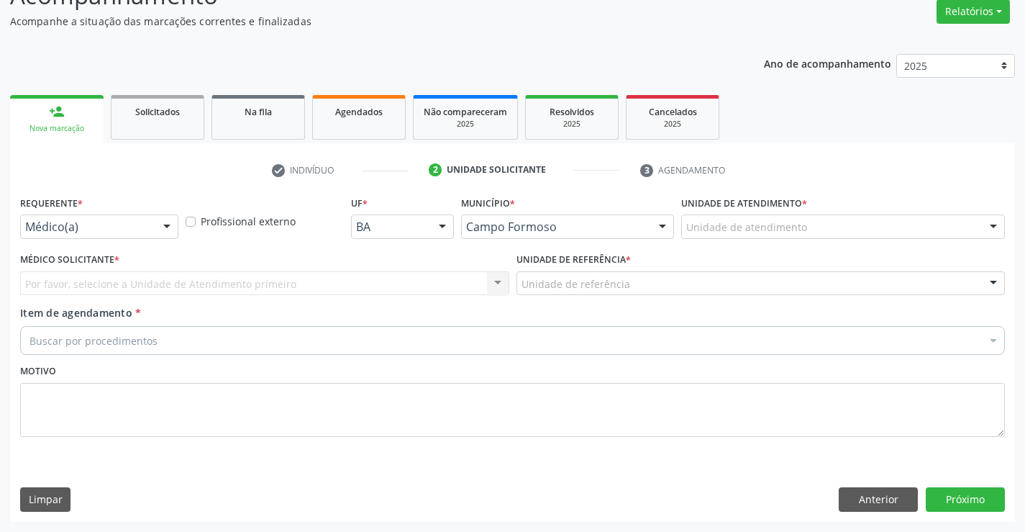
scroll to position [120, 0]
click at [153, 220] on div "Médico(a) Médico(a) Enfermeiro(a) Paciente Nenhum resultado encontrado para: " …" at bounding box center [99, 226] width 158 height 24
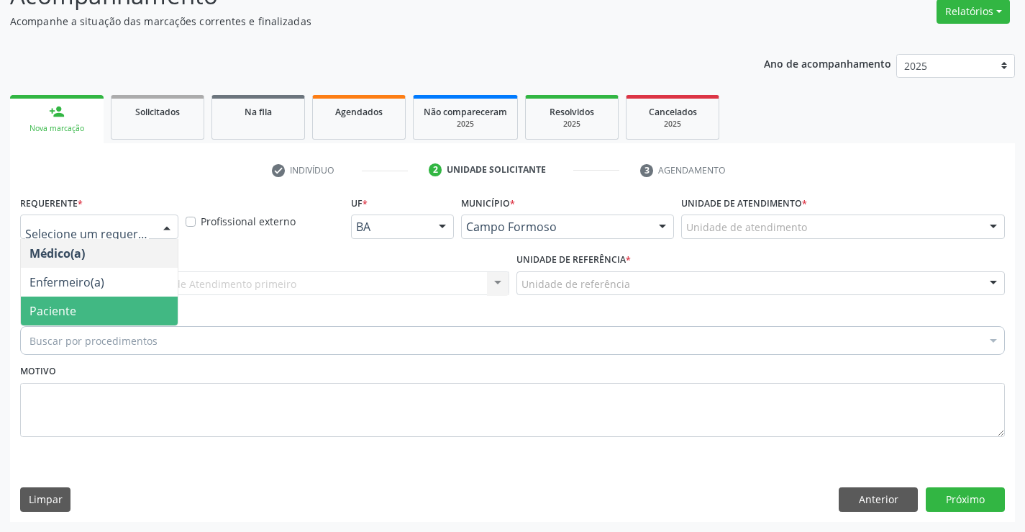
click at [80, 313] on span "Paciente" at bounding box center [99, 310] width 157 height 29
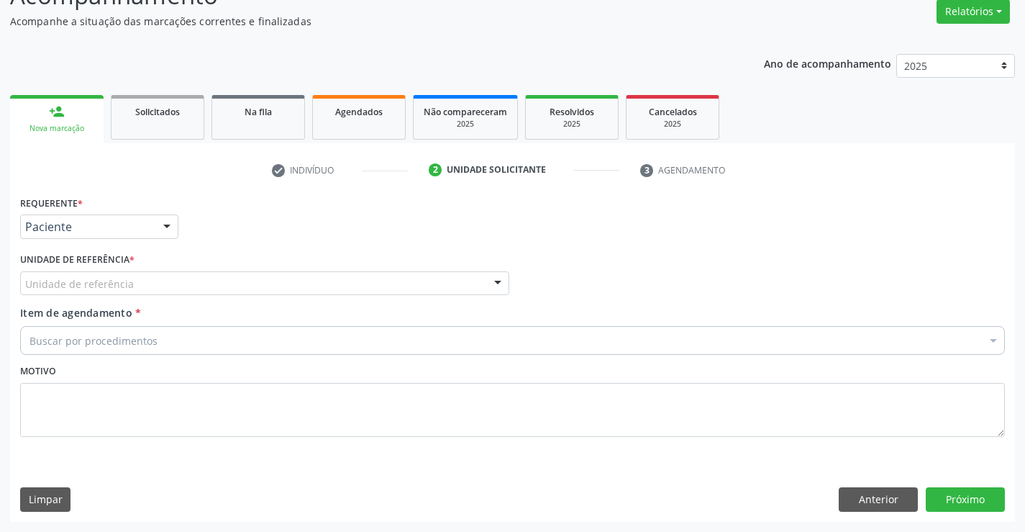
click at [221, 290] on div "Unidade de referência" at bounding box center [264, 283] width 489 height 24
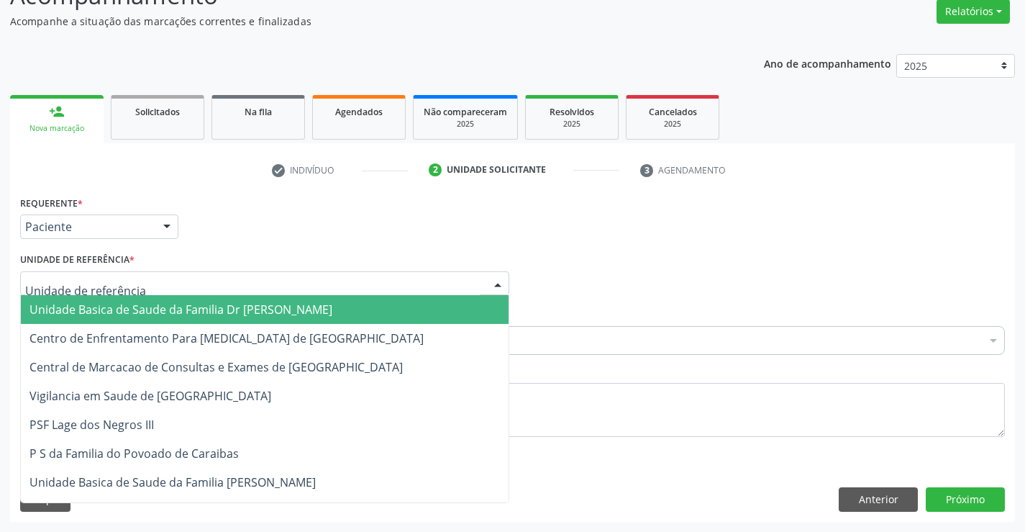
click at [184, 312] on span "Unidade Basica de Saude da Familia Dr [PERSON_NAME]" at bounding box center [180, 309] width 303 height 16
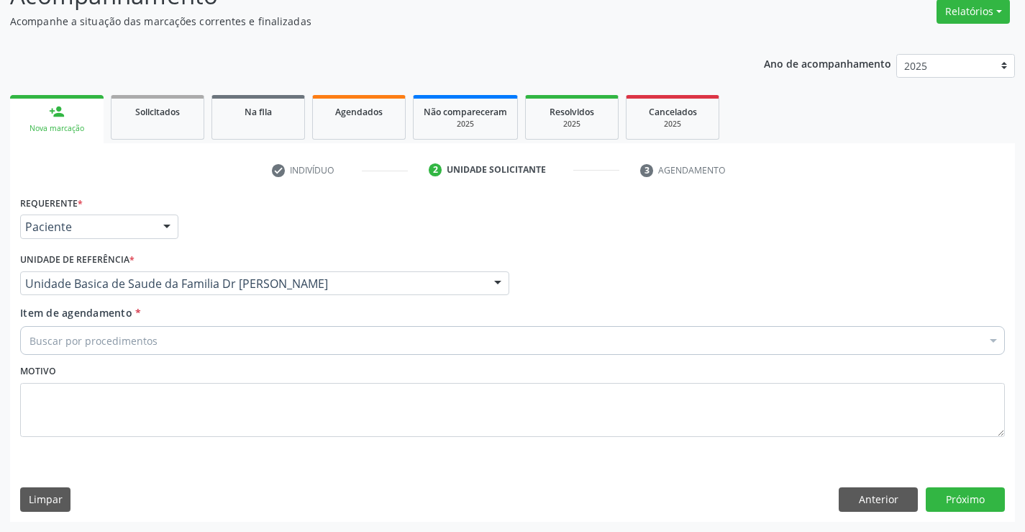
click at [150, 329] on div "Buscar por procedimentos" at bounding box center [512, 340] width 985 height 29
type input "r"
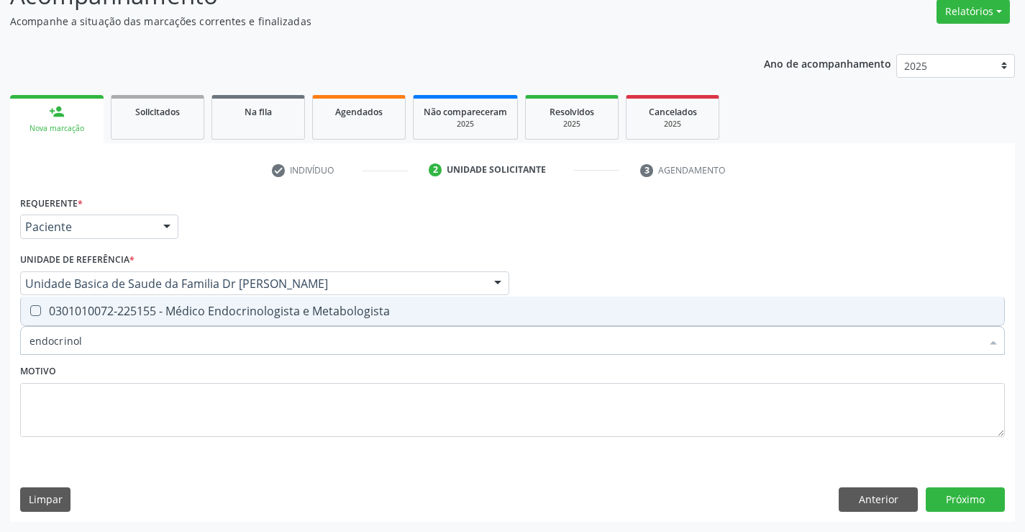
type input "endocrinolo"
click at [212, 312] on div "0301010072-225155 - Médico Endocrinologista e Metabologista" at bounding box center [512, 311] width 966 height 12
checkbox Metabologista "true"
click at [181, 398] on textarea at bounding box center [512, 410] width 985 height 55
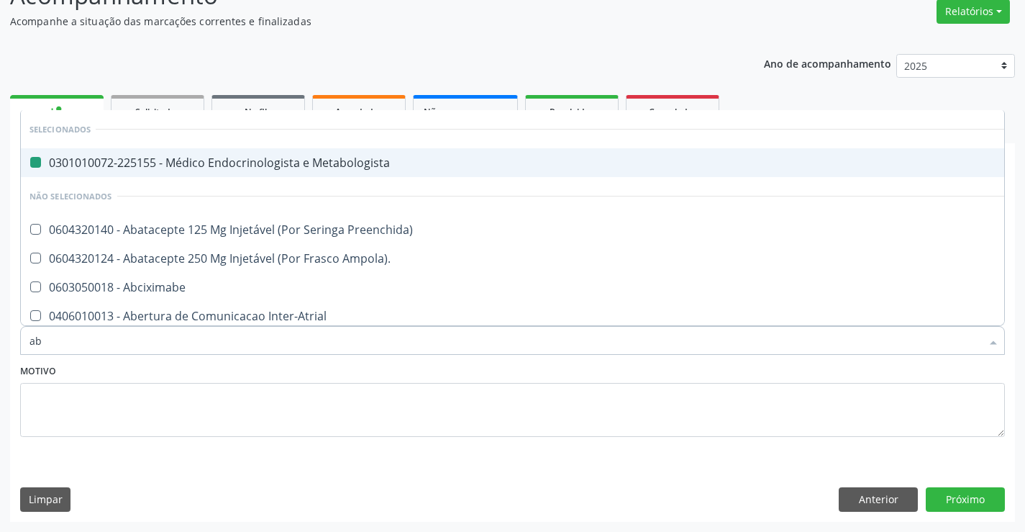
type input "abd"
checkbox Metabologista "false"
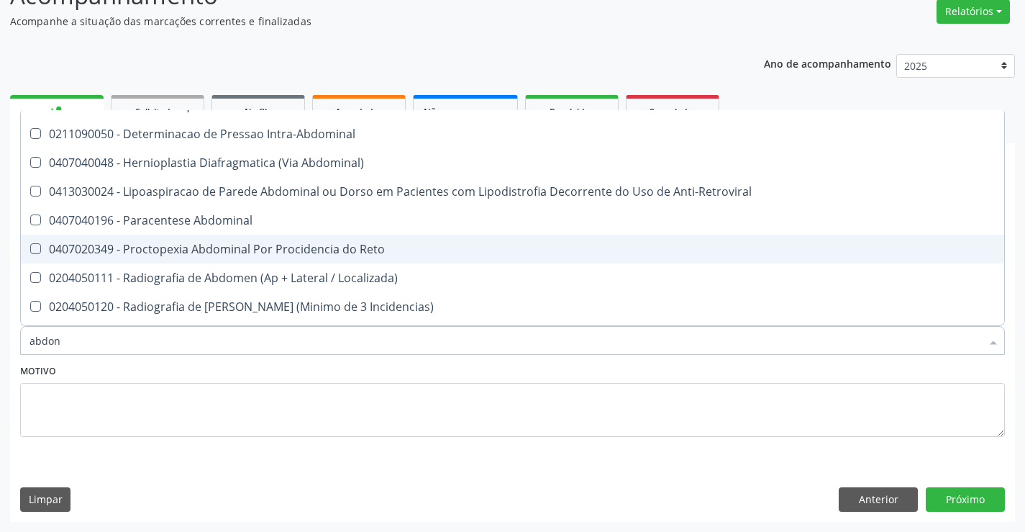
scroll to position [0, 0]
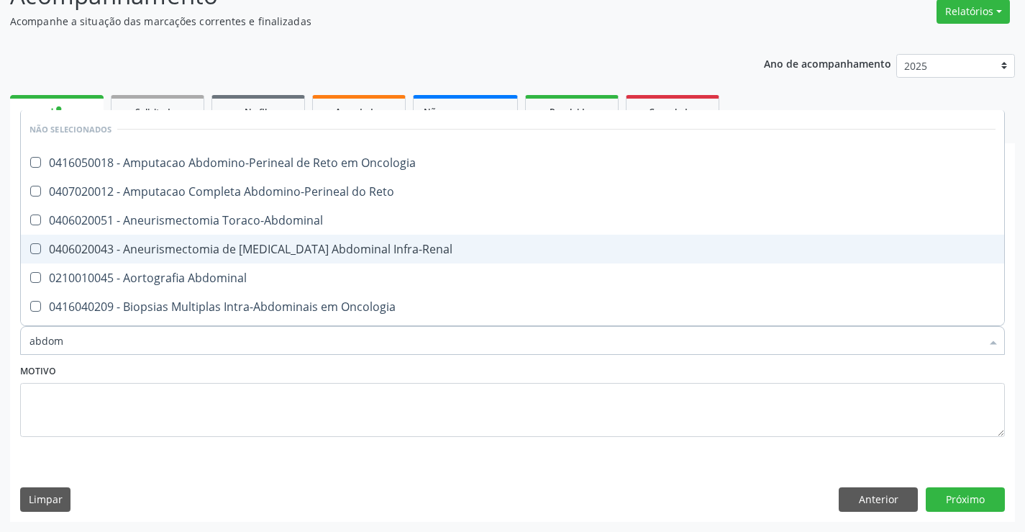
type input "abdome"
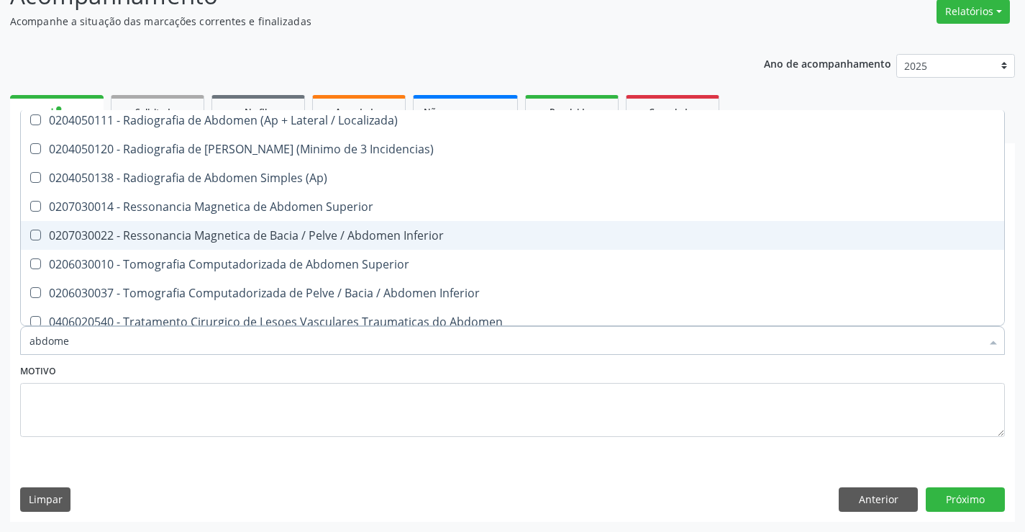
scroll to position [111, 0]
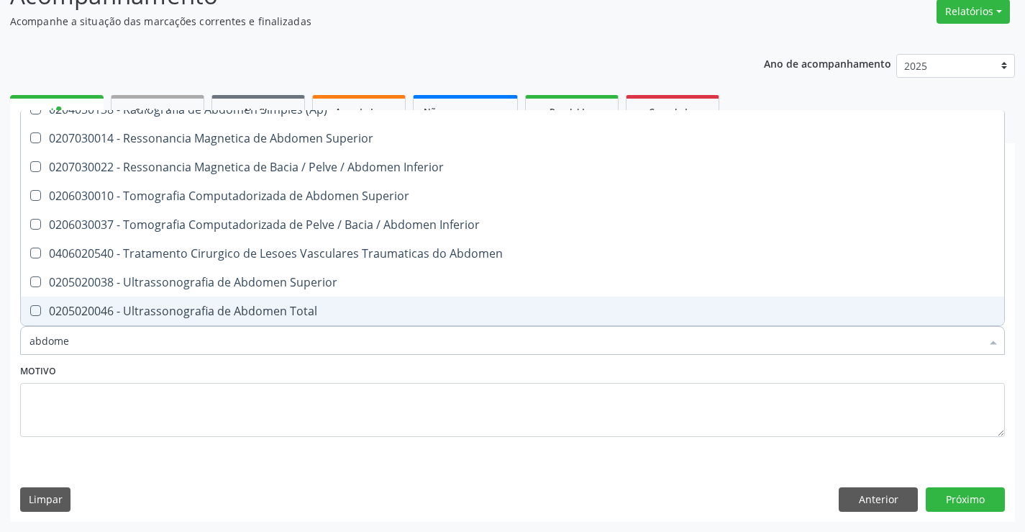
click at [230, 309] on div "0205020046 - Ultrassonografia de Abdomen Total" at bounding box center [512, 311] width 966 height 12
checkbox Total "true"
click at [281, 403] on textarea at bounding box center [512, 410] width 985 height 55
checkbox Localizada\) "true"
checkbox Incidencias\) "true"
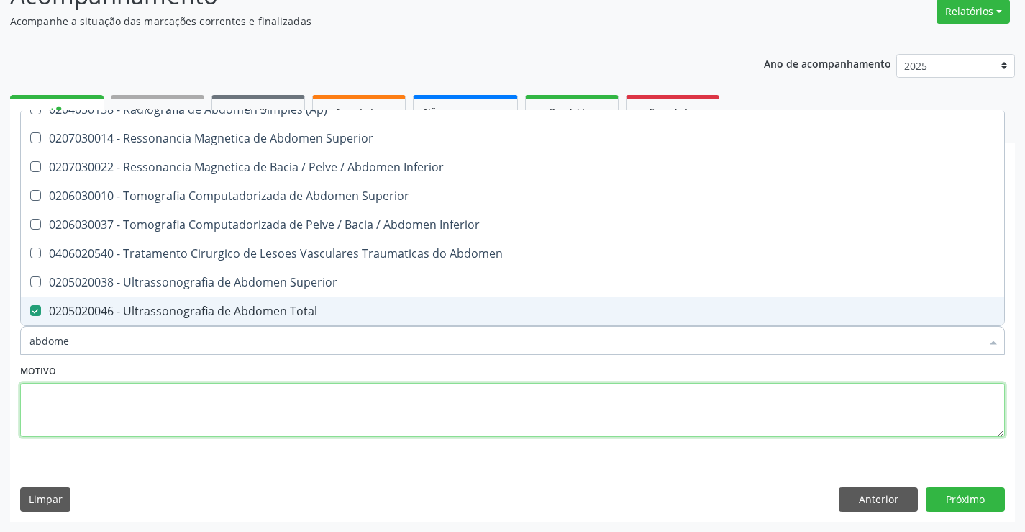
checkbox Total "false"
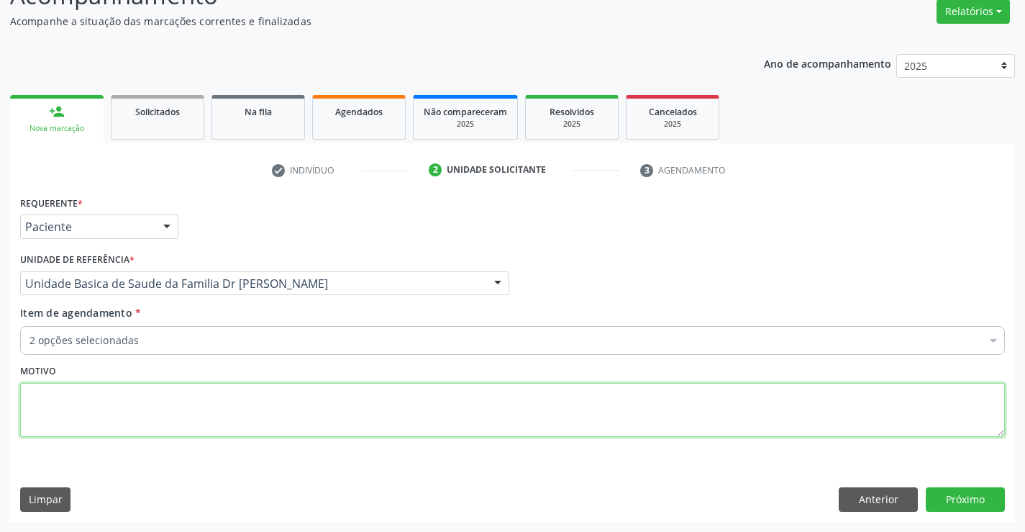
scroll to position [0, 0]
click at [950, 504] on button "Próximo" at bounding box center [965, 499] width 79 height 24
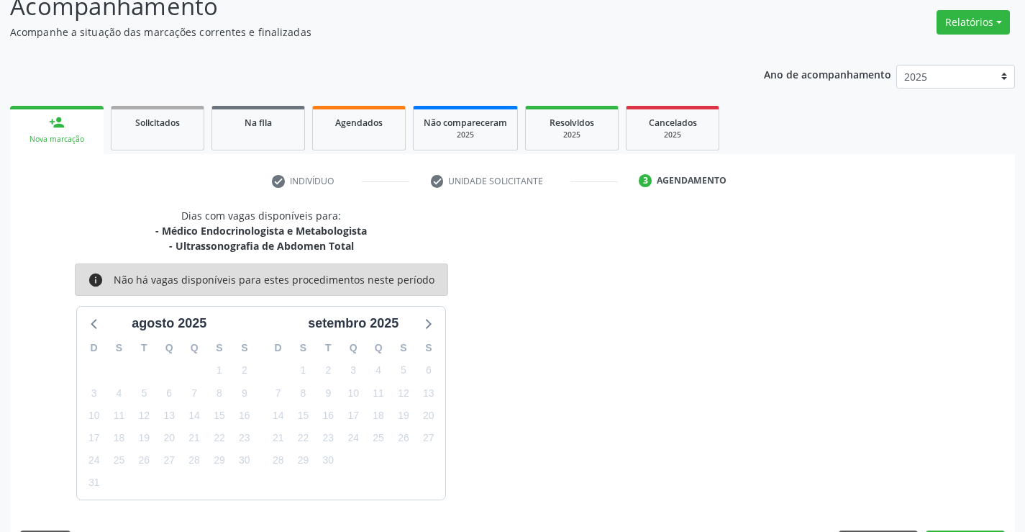
scroll to position [120, 0]
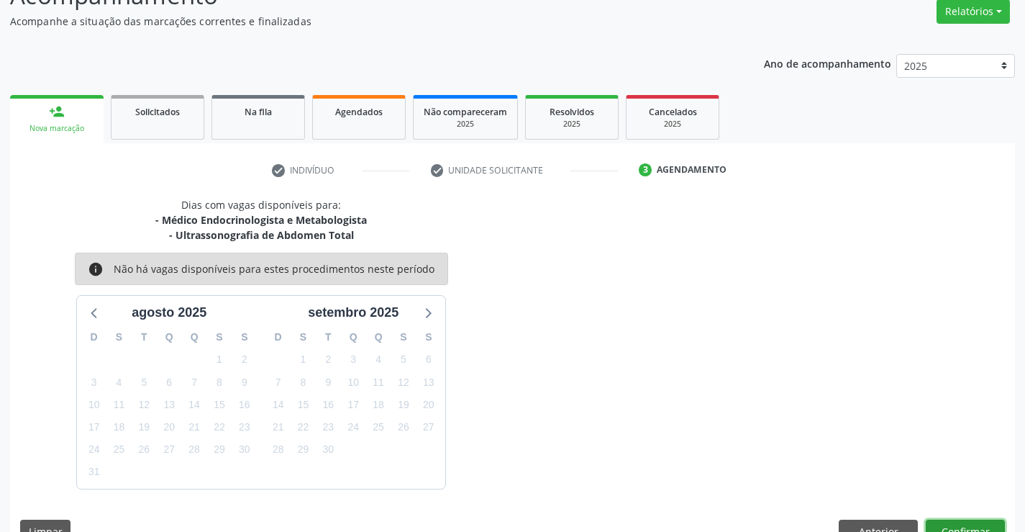
click at [946, 519] on button "Confirmar" at bounding box center [965, 531] width 79 height 24
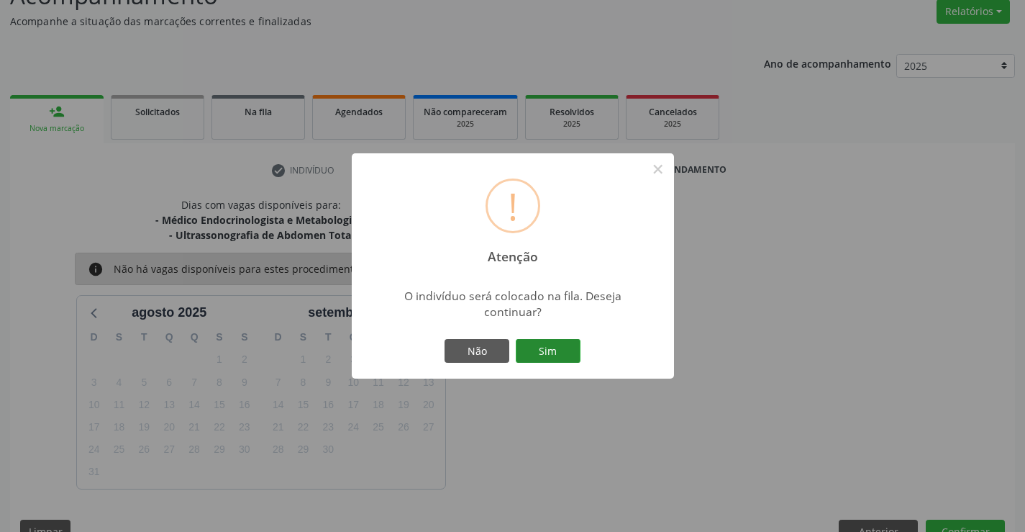
click at [571, 350] on button "Sim" at bounding box center [548, 351] width 65 height 24
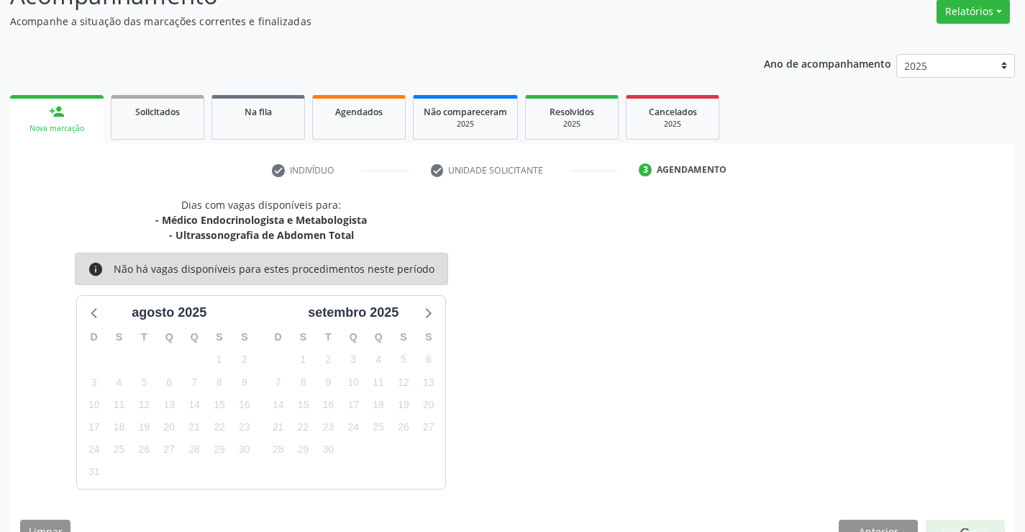
scroll to position [0, 0]
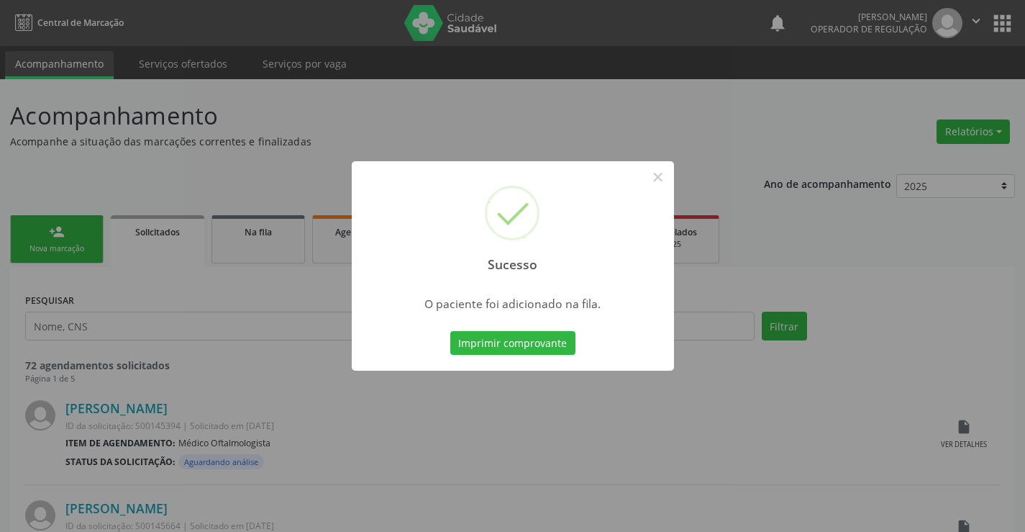
click at [450, 331] on button "Imprimir comprovante" at bounding box center [512, 343] width 125 height 24
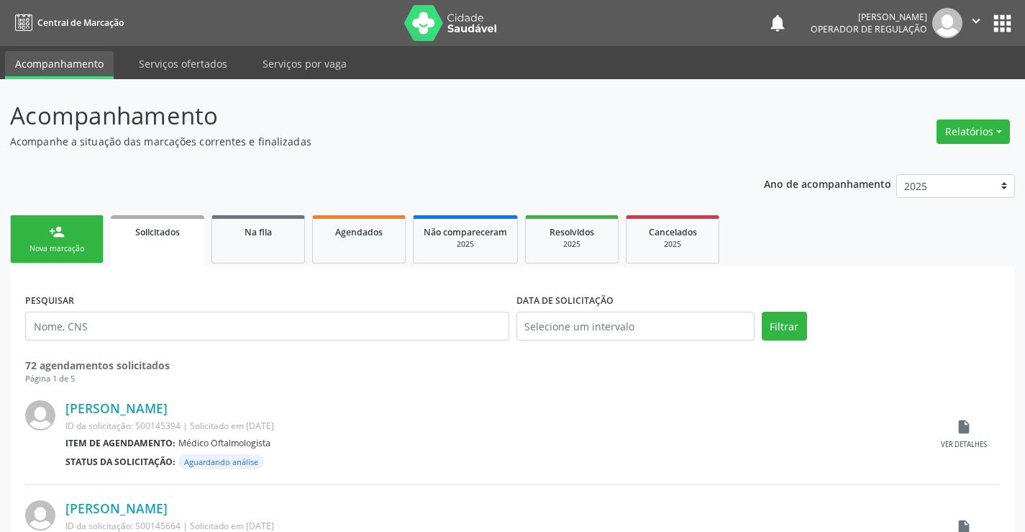
click at [61, 238] on div "person_add" at bounding box center [57, 232] width 16 height 16
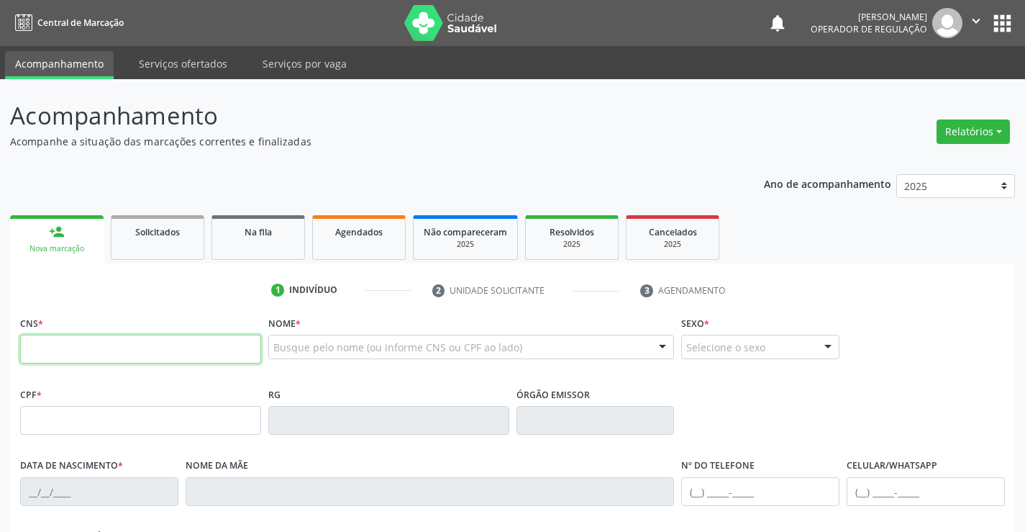
click at [106, 344] on input "text" at bounding box center [140, 348] width 241 height 29
click at [241, 341] on input "text" at bounding box center [140, 348] width 241 height 29
type input "706 6015 6165 3010"
type input "1291602453"
type input "10[DATE]"
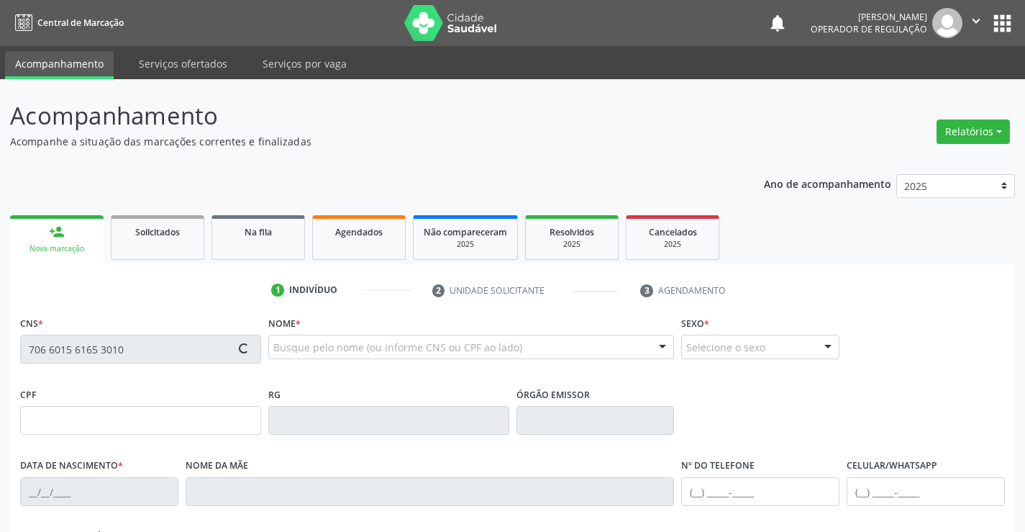
type input "[PHONE_NUMBER]"
type input "SN"
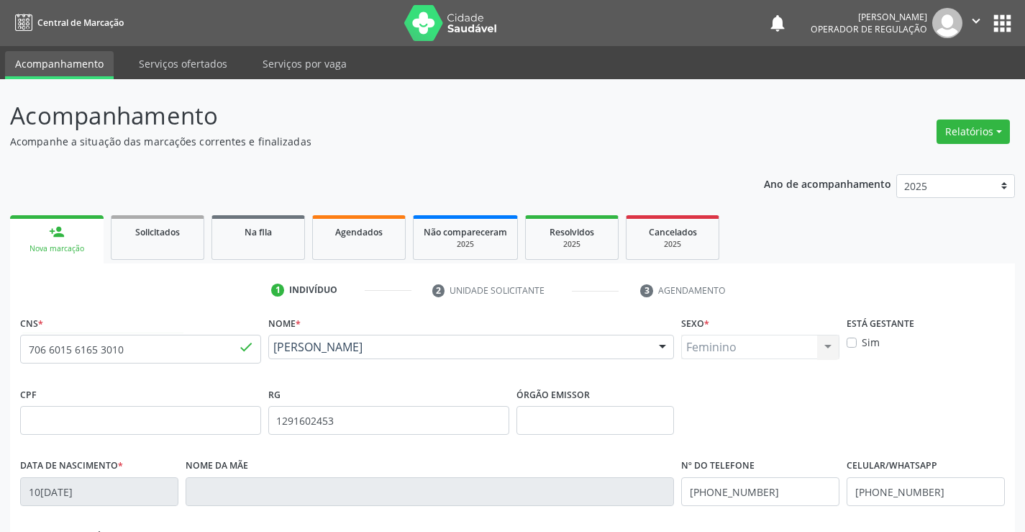
scroll to position [248, 0]
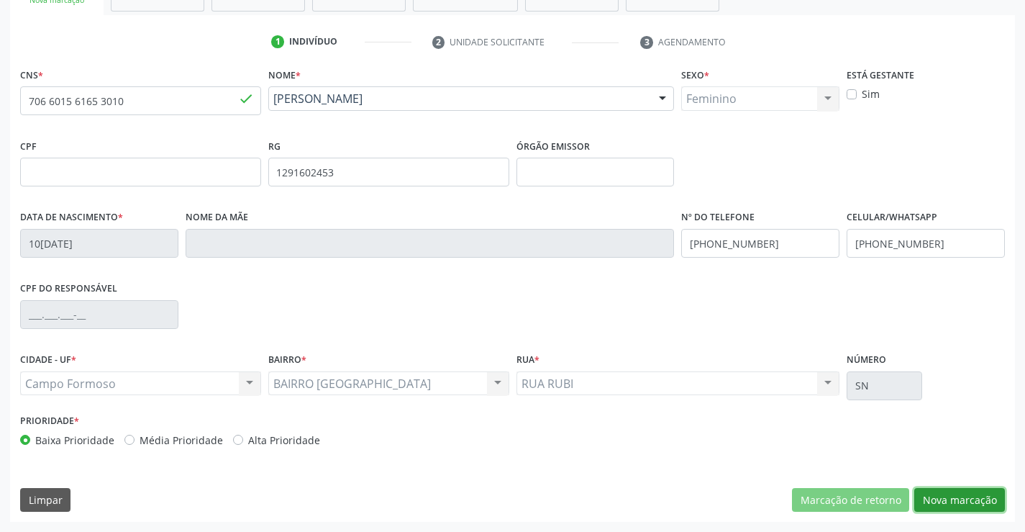
click at [976, 506] on button "Nova marcação" at bounding box center [959, 500] width 91 height 24
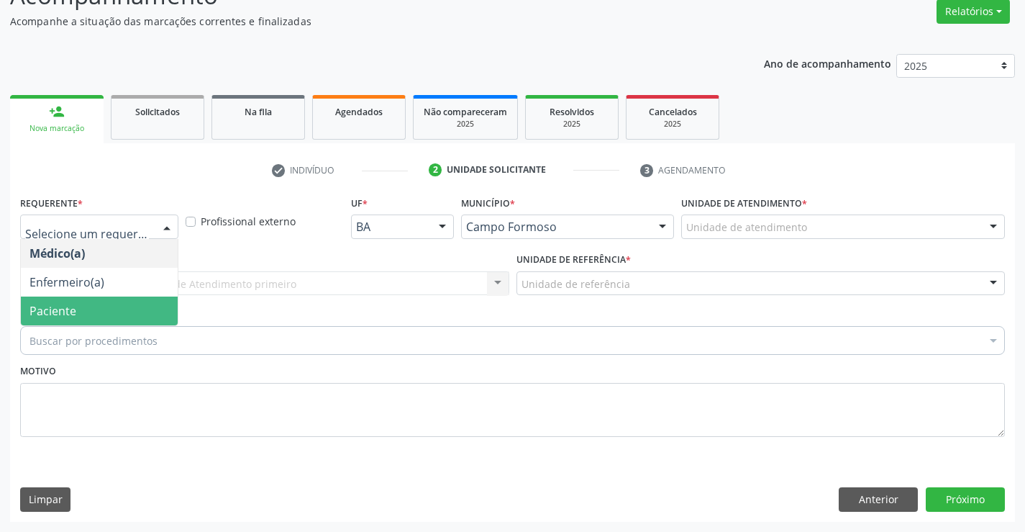
click at [109, 308] on span "Paciente" at bounding box center [99, 310] width 157 height 29
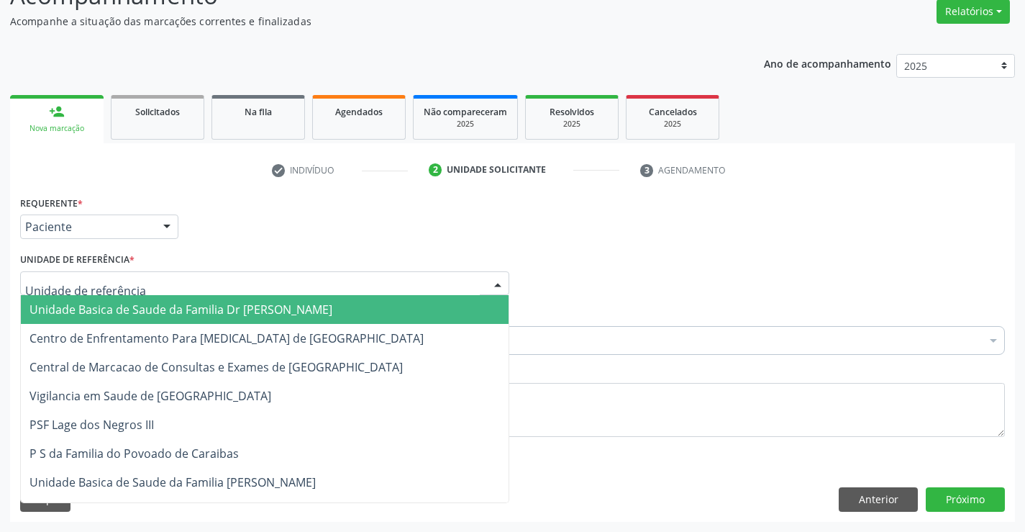
click at [225, 281] on div at bounding box center [264, 283] width 489 height 24
click at [187, 311] on span "Unidade Basica de Saude da Familia Dr [PERSON_NAME]" at bounding box center [180, 309] width 303 height 16
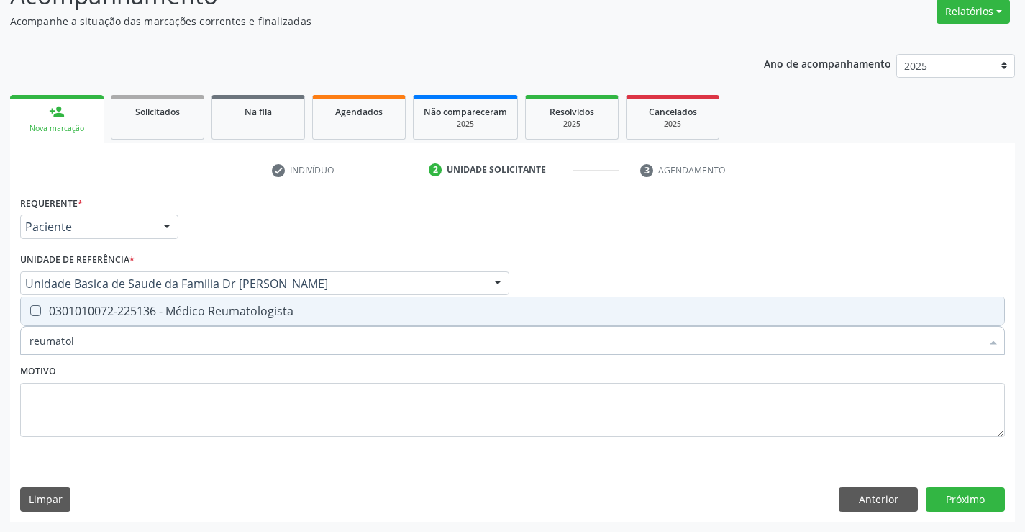
type input "reumatolo"
click at [277, 317] on div "0301010072-225136 - Médico Reumatologista" at bounding box center [512, 311] width 966 height 12
checkbox Reumatologista "true"
click at [273, 399] on textarea at bounding box center [512, 410] width 985 height 55
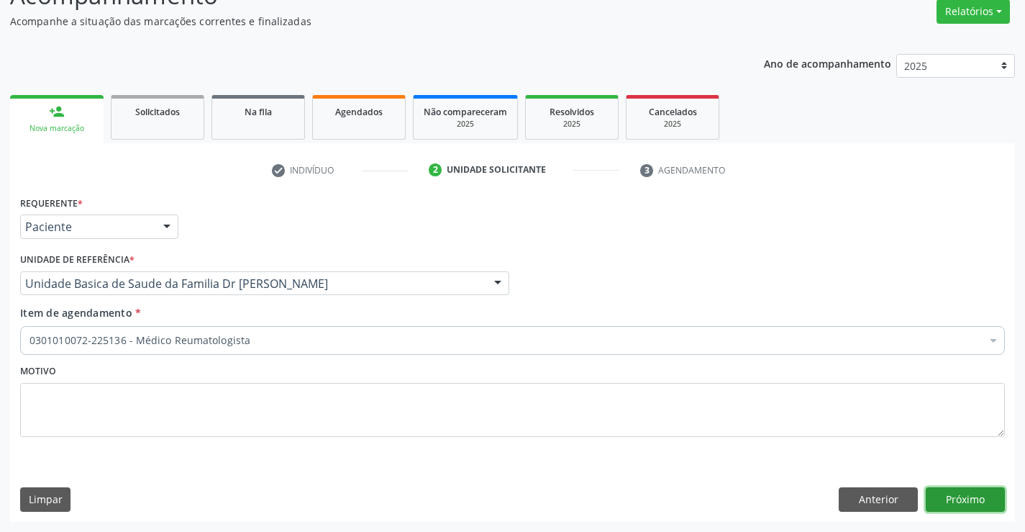
click at [970, 499] on button "Próximo" at bounding box center [965, 499] width 79 height 24
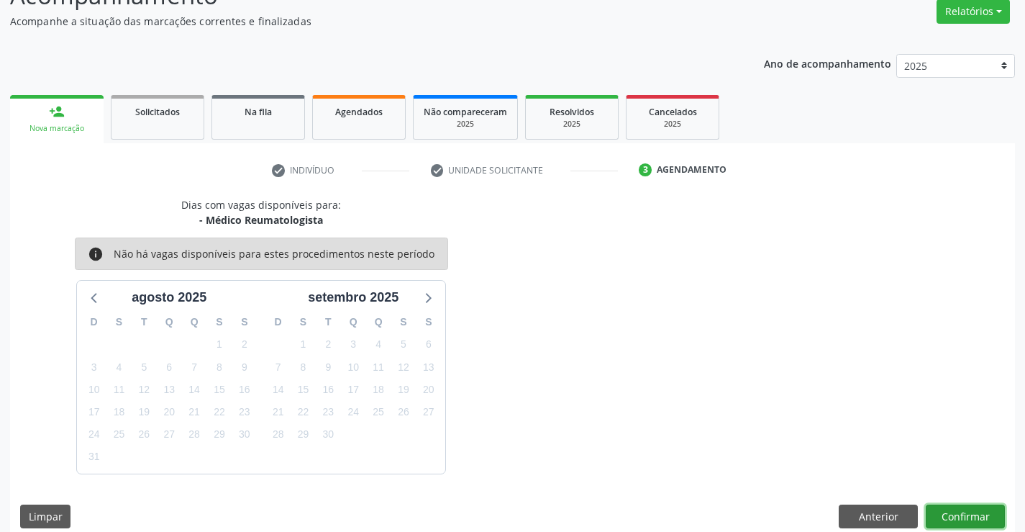
click at [970, 516] on button "Confirmar" at bounding box center [965, 516] width 79 height 24
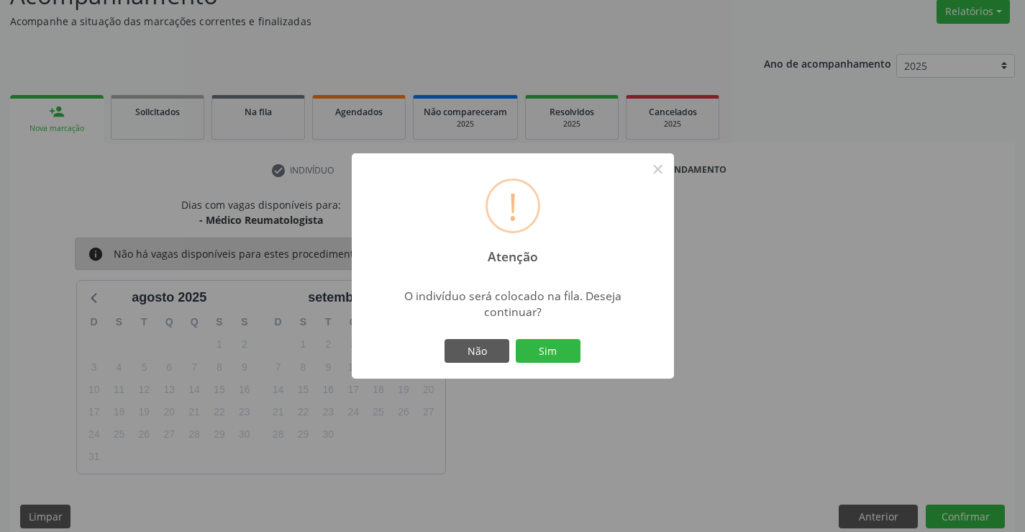
click at [552, 337] on div "Não Sim" at bounding box center [513, 351] width 142 height 30
click at [548, 349] on button "Sim" at bounding box center [548, 351] width 65 height 24
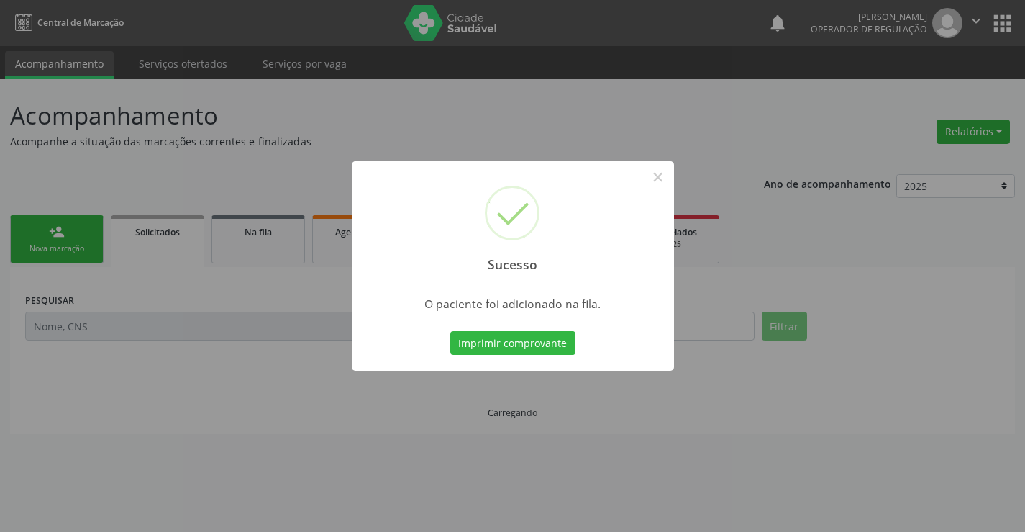
scroll to position [0, 0]
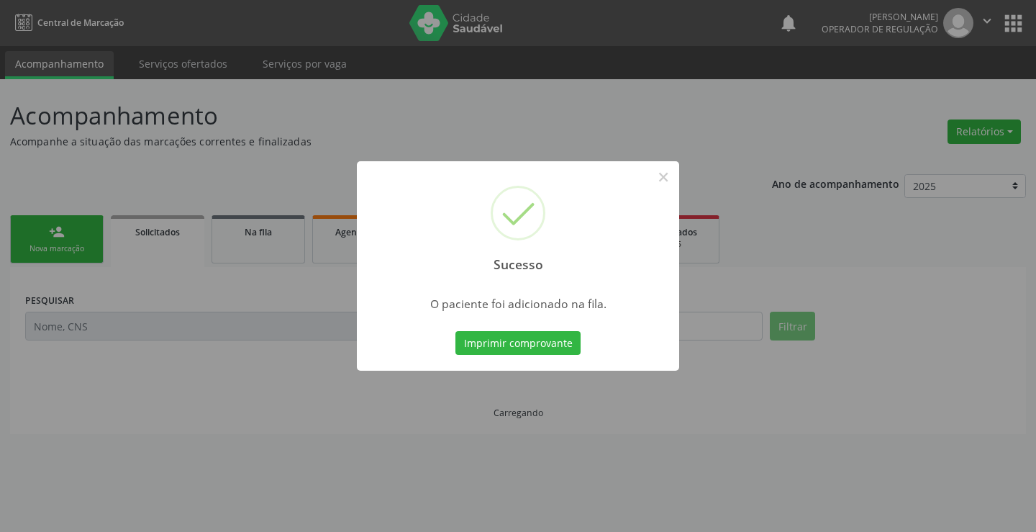
click at [548, 349] on button "Imprimir comprovante" at bounding box center [517, 343] width 125 height 24
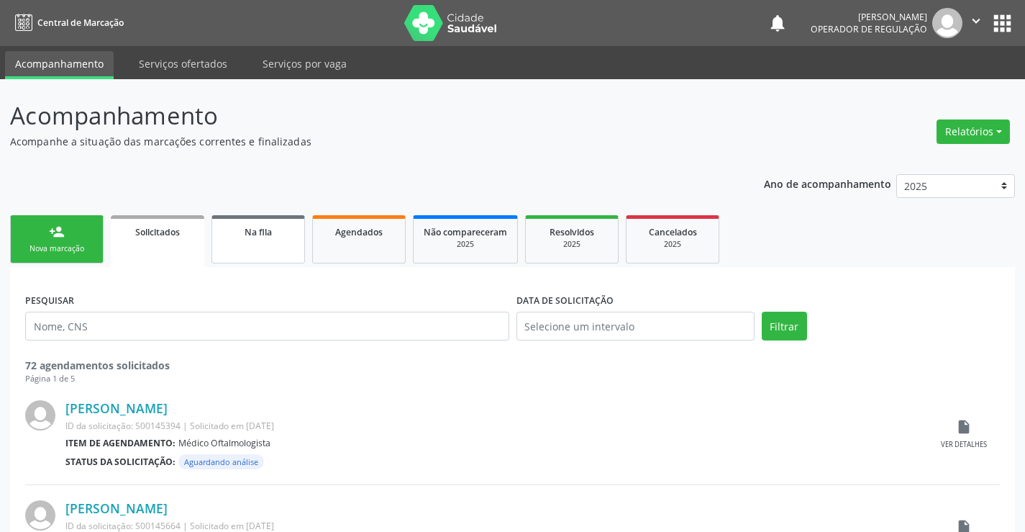
click at [258, 247] on link "Na fila" at bounding box center [258, 239] width 94 height 48
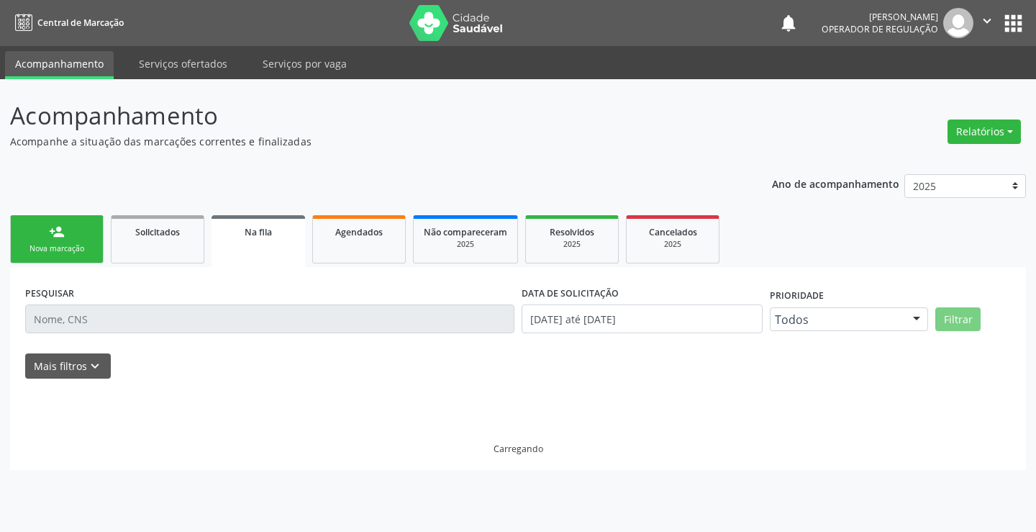
click at [258, 247] on link "Na fila" at bounding box center [258, 241] width 94 height 52
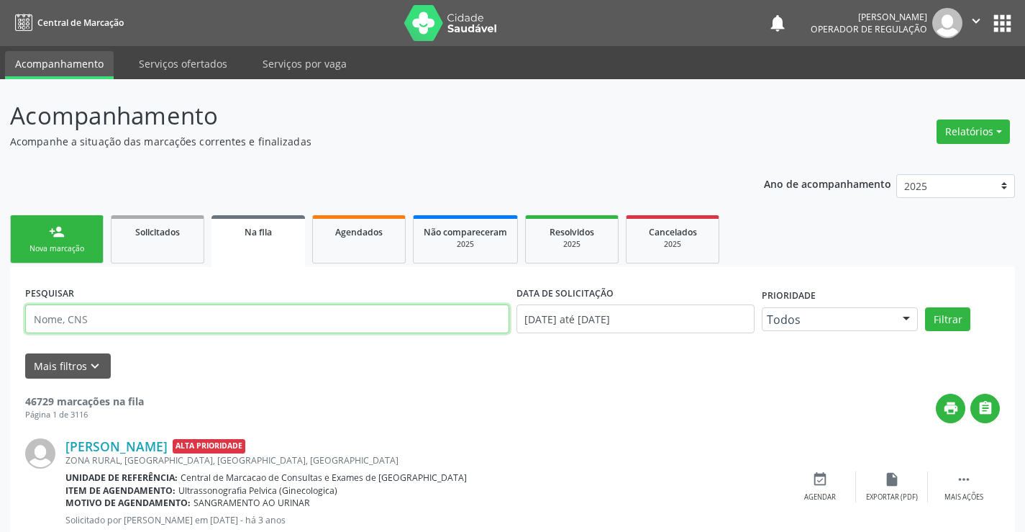
drag, startPoint x: 121, startPoint y: 325, endPoint x: 98, endPoint y: 317, distance: 24.3
click at [98, 317] on input "text" at bounding box center [267, 318] width 484 height 29
paste input "706 3097 2504 3171"
type input "706 3097 2504 3171"
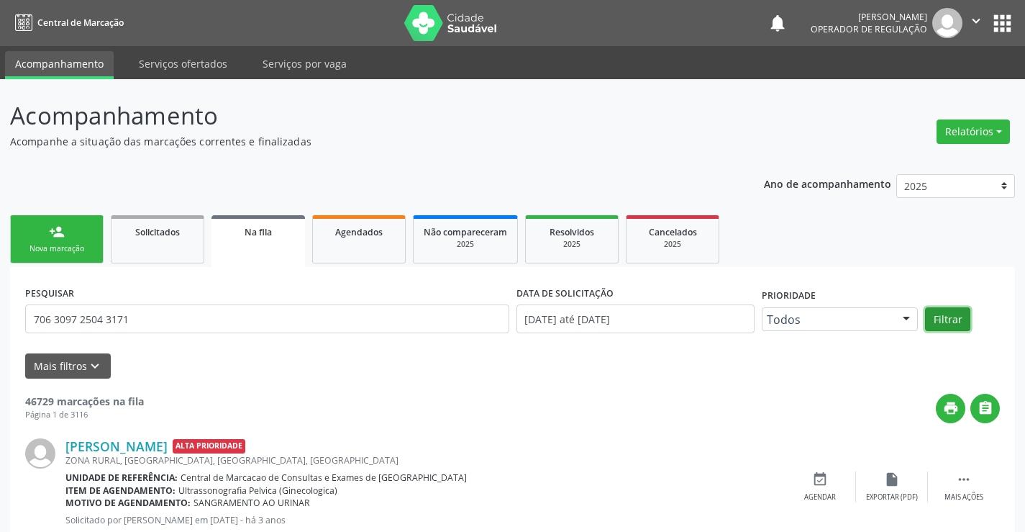
click at [944, 317] on button "Filtrar" at bounding box center [947, 319] width 45 height 24
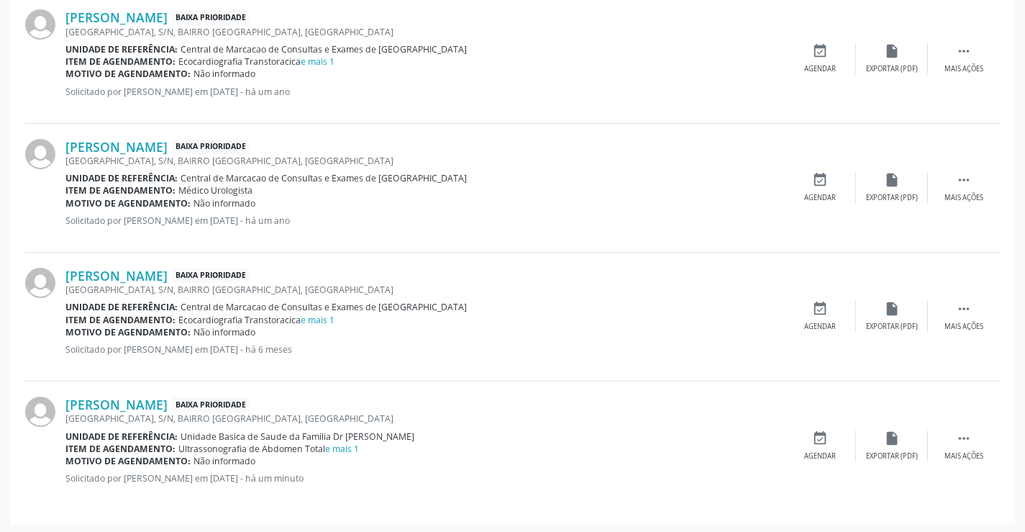
scroll to position [972, 0]
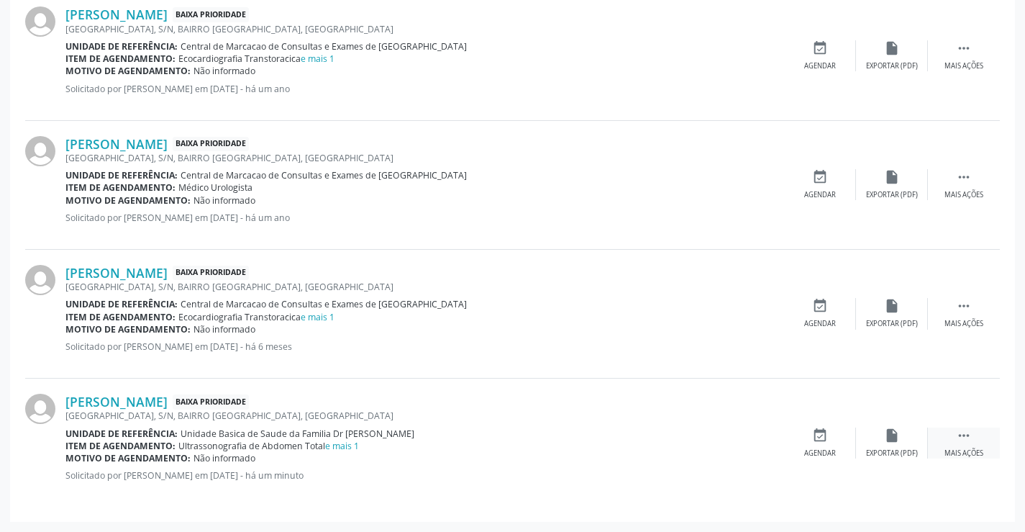
click at [972, 448] on div "Mais ações" at bounding box center [963, 453] width 39 height 10
click at [898, 448] on div "Editar" at bounding box center [891, 453] width 23 height 10
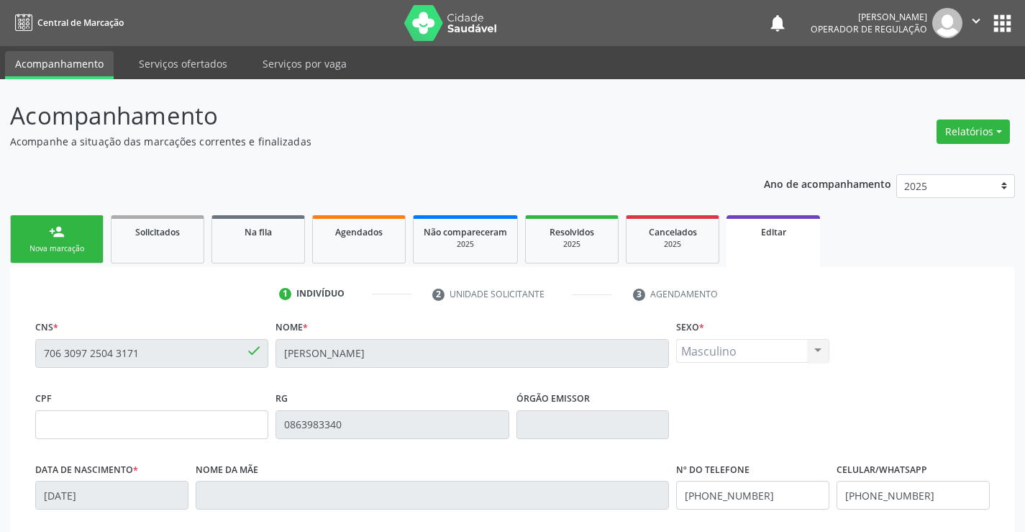
scroll to position [268, 0]
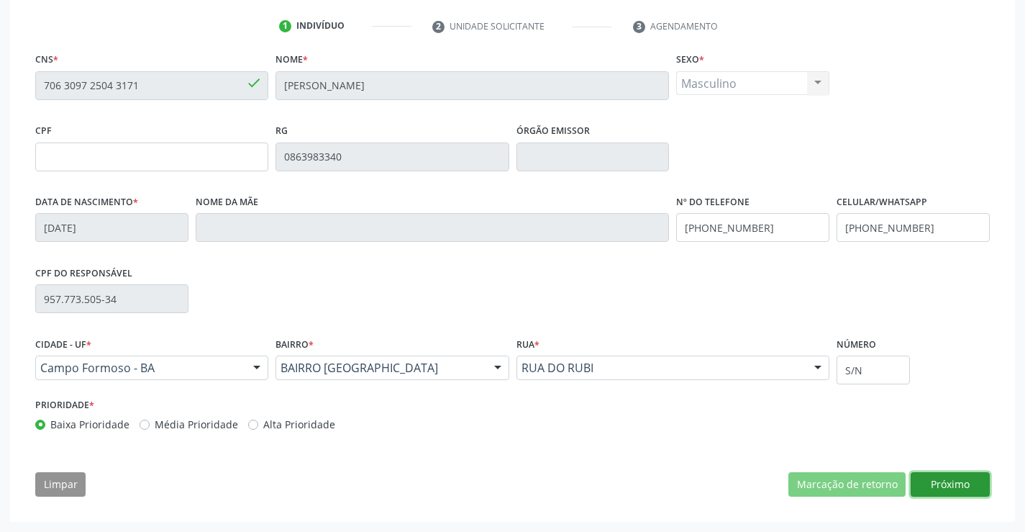
click at [958, 479] on button "Próximo" at bounding box center [950, 484] width 79 height 24
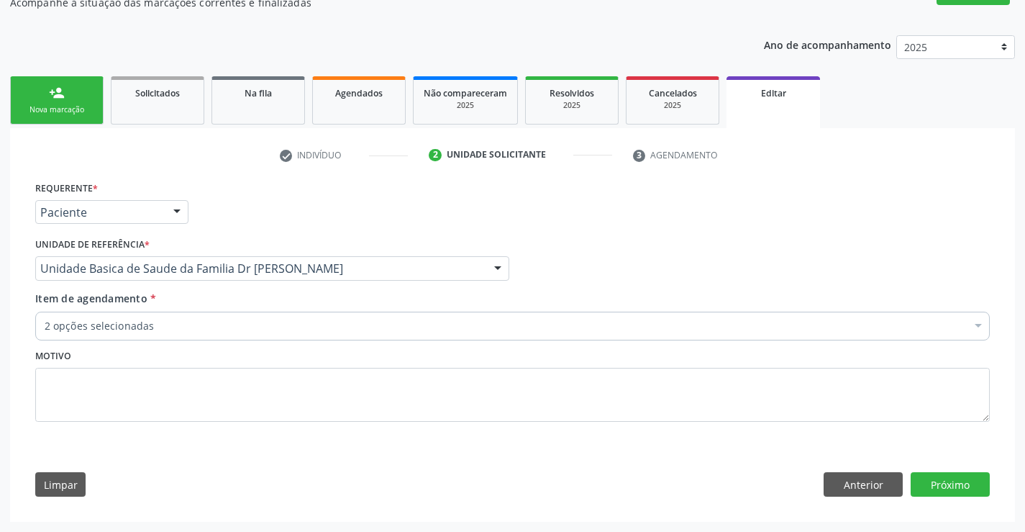
click at [132, 315] on div "2 opções selecionadas" at bounding box center [512, 325] width 955 height 29
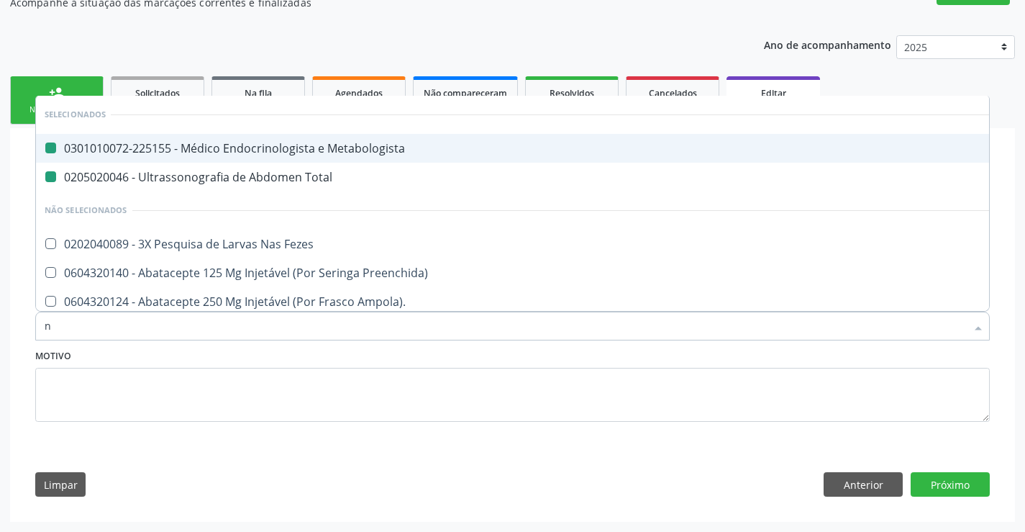
type input "ne"
checkbox Metabologista "false"
checkbox Total "false"
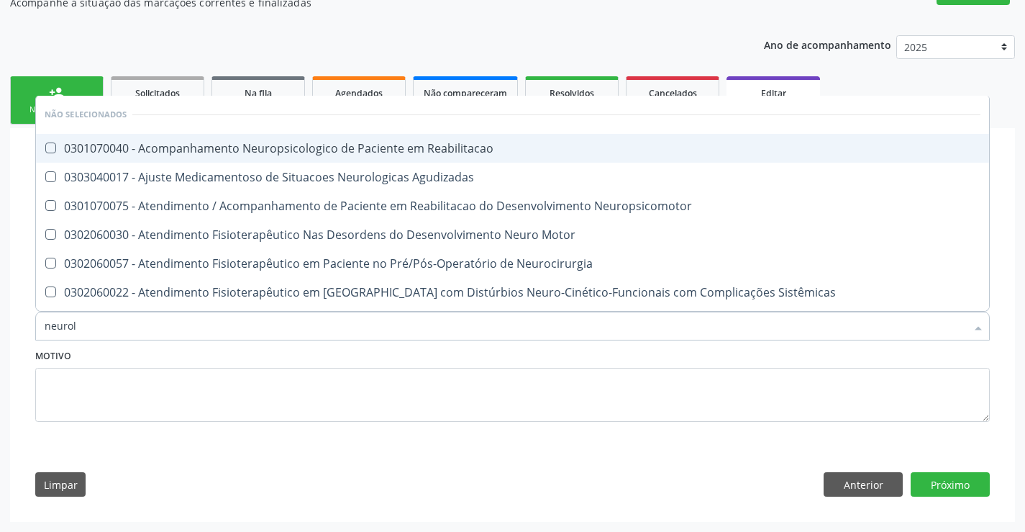
type input "neurolo"
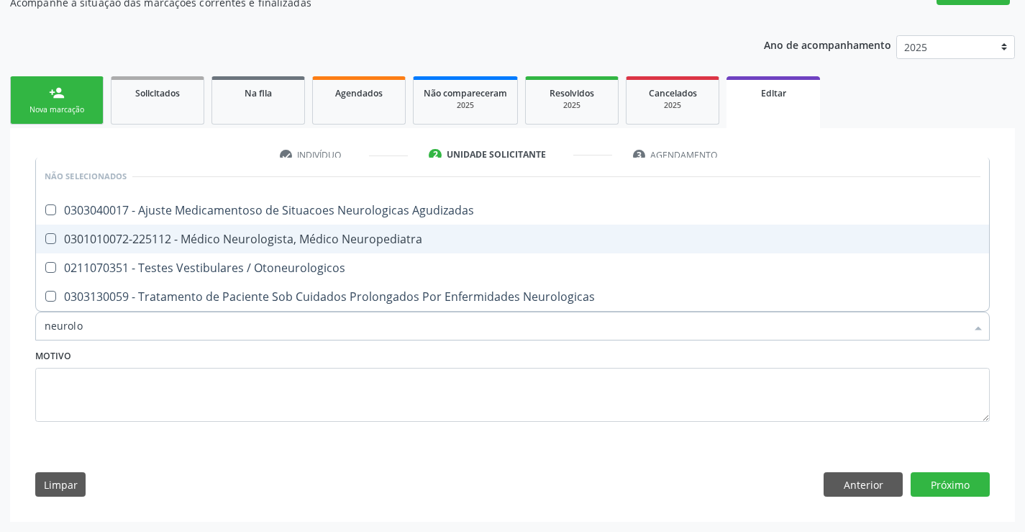
click at [252, 240] on div "0301010072-225112 - Médico Neurologista, Médico Neuropediatra" at bounding box center [513, 239] width 936 height 12
checkbox Neuropediatra "true"
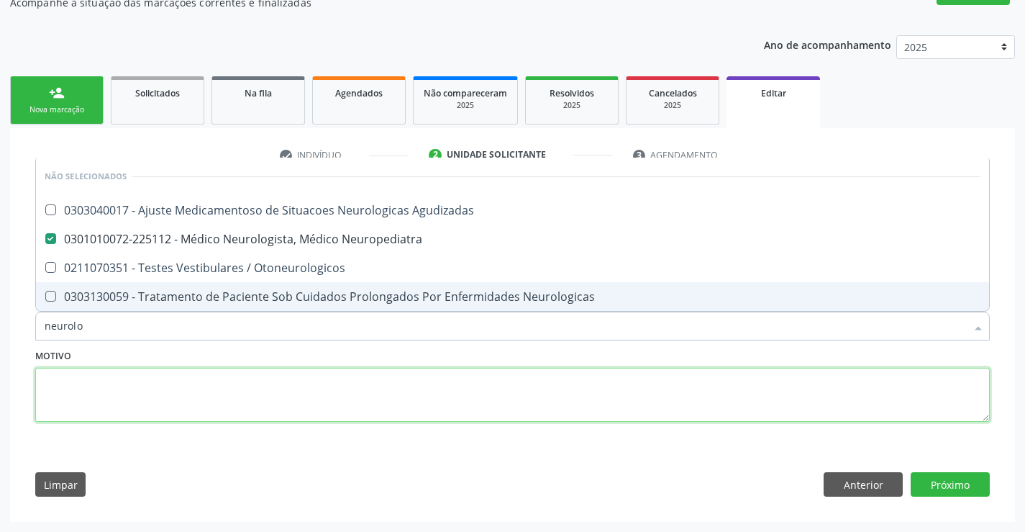
click at [358, 401] on textarea at bounding box center [512, 395] width 955 height 55
checkbox Agudizadas "true"
checkbox Otoneurologicos "true"
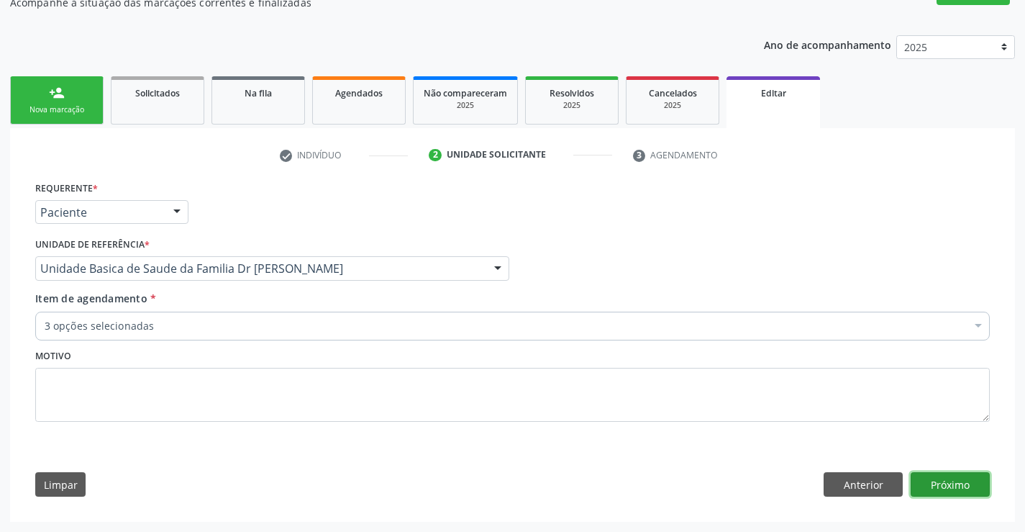
click at [980, 488] on button "Próximo" at bounding box center [950, 484] width 79 height 24
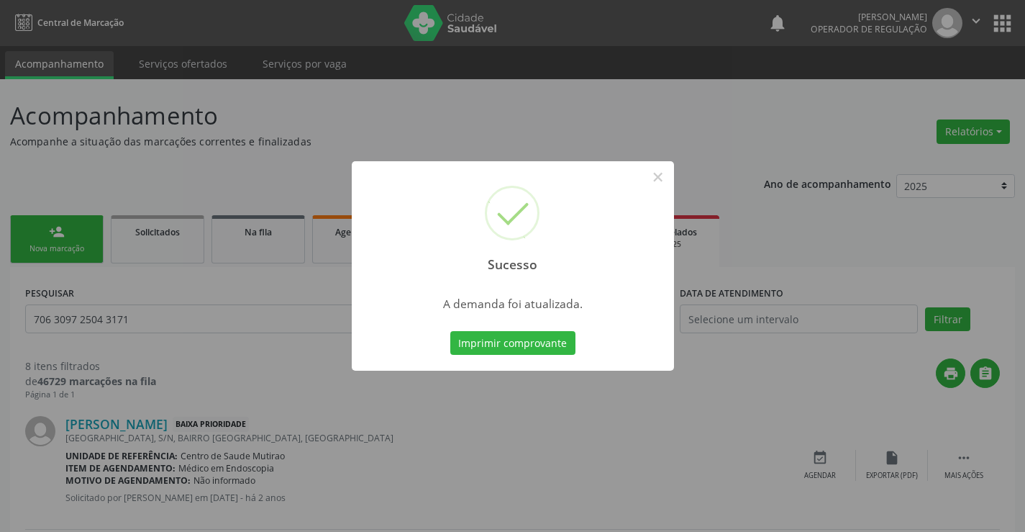
scroll to position [47, 0]
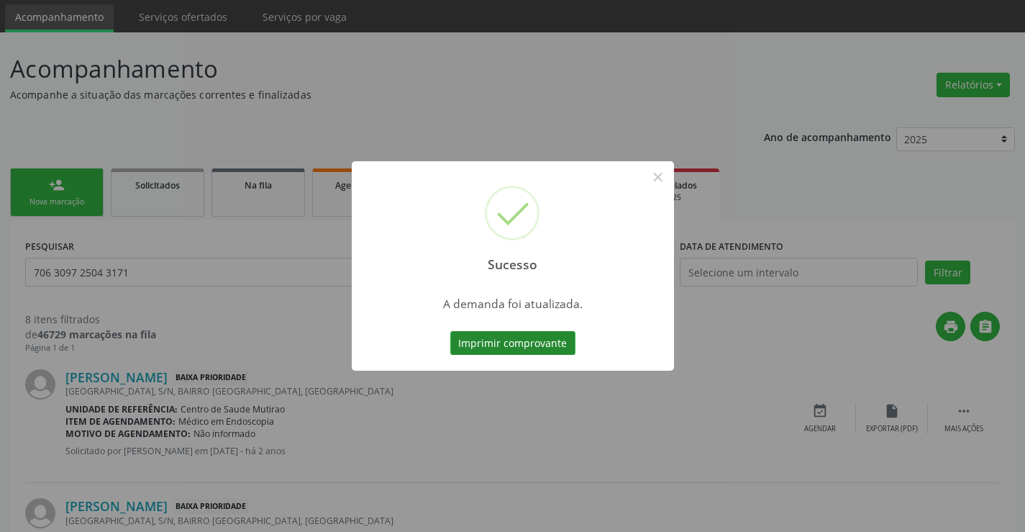
click at [518, 335] on button "Imprimir comprovante" at bounding box center [512, 343] width 125 height 24
